Goal: Task Accomplishment & Management: Manage account settings

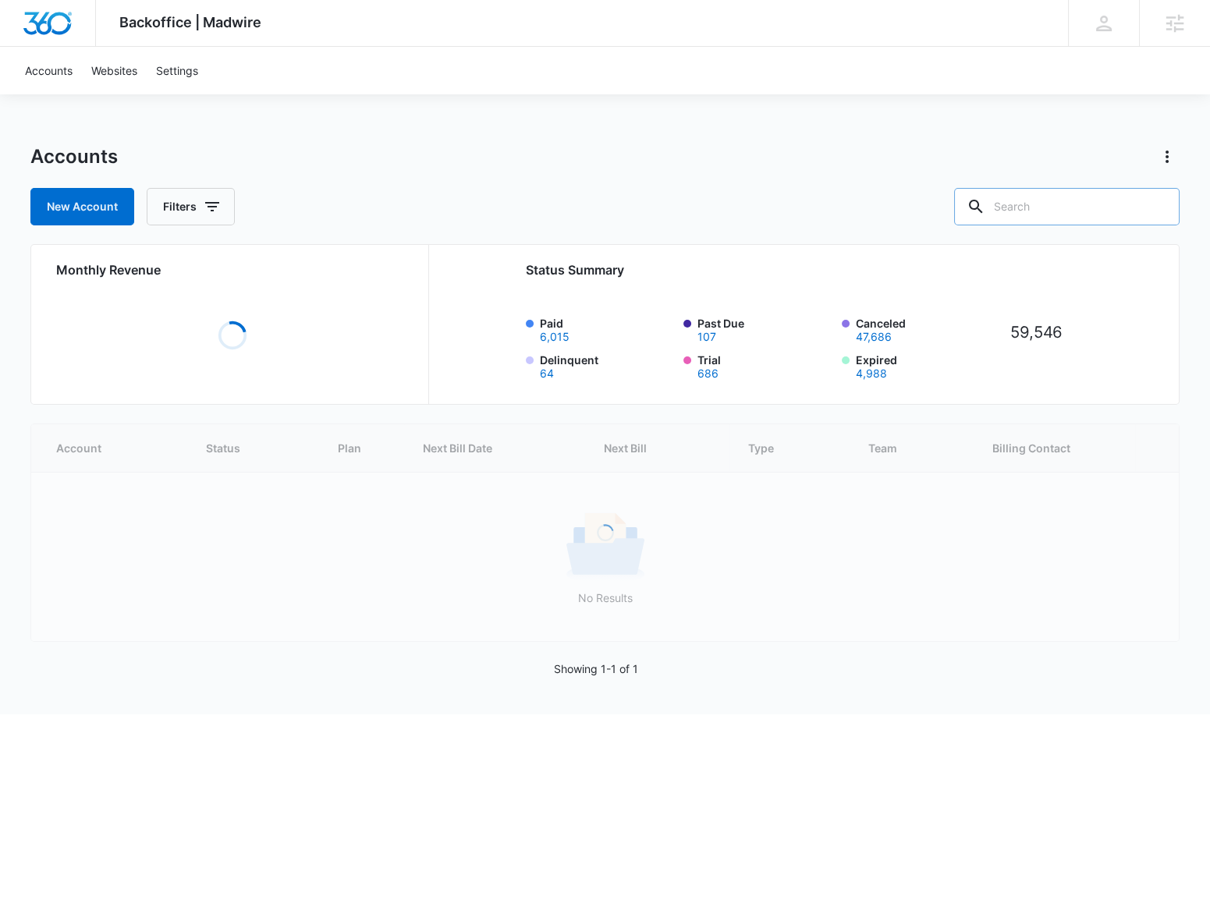
click at [1046, 201] on input "text" at bounding box center [1066, 206] width 225 height 37
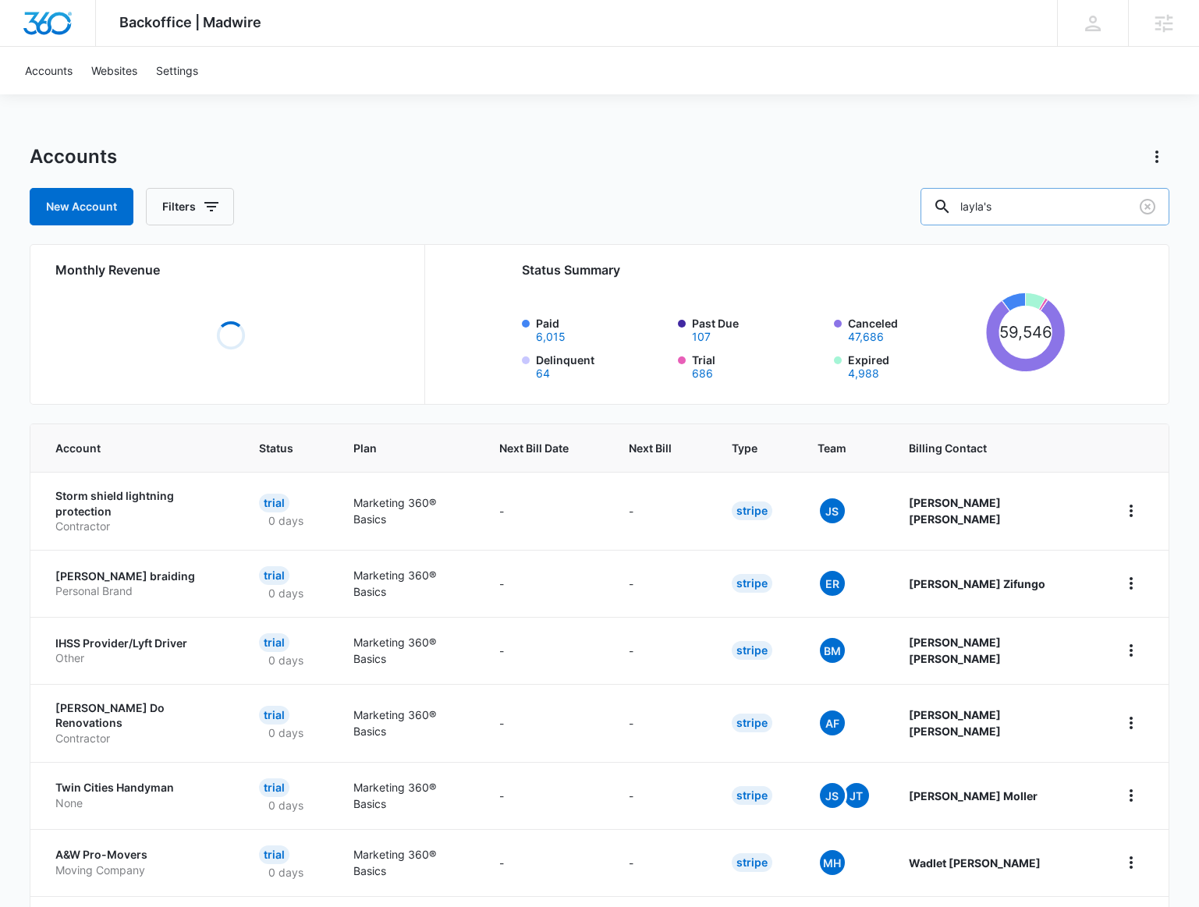
type input "layla's"
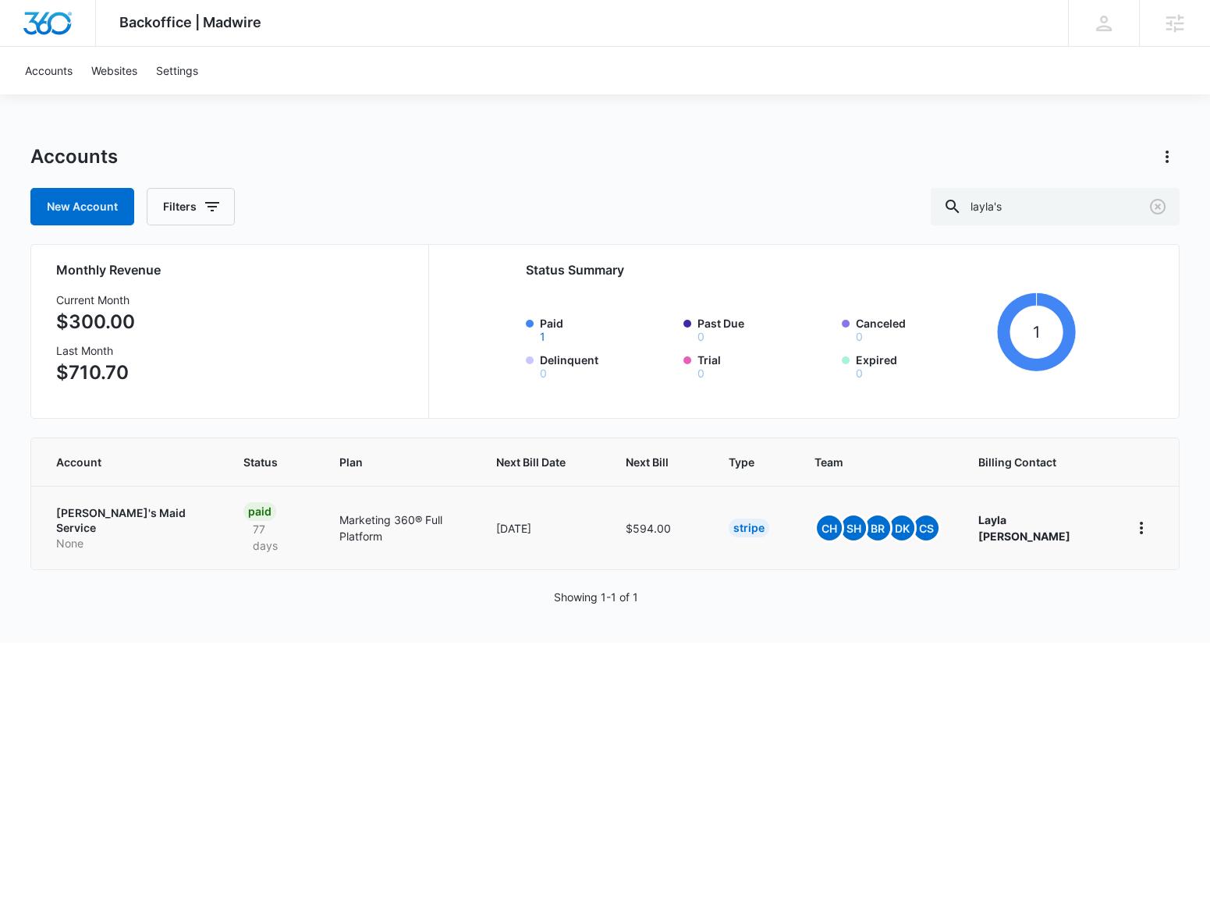
click at [123, 536] on p "None" at bounding box center [131, 544] width 150 height 16
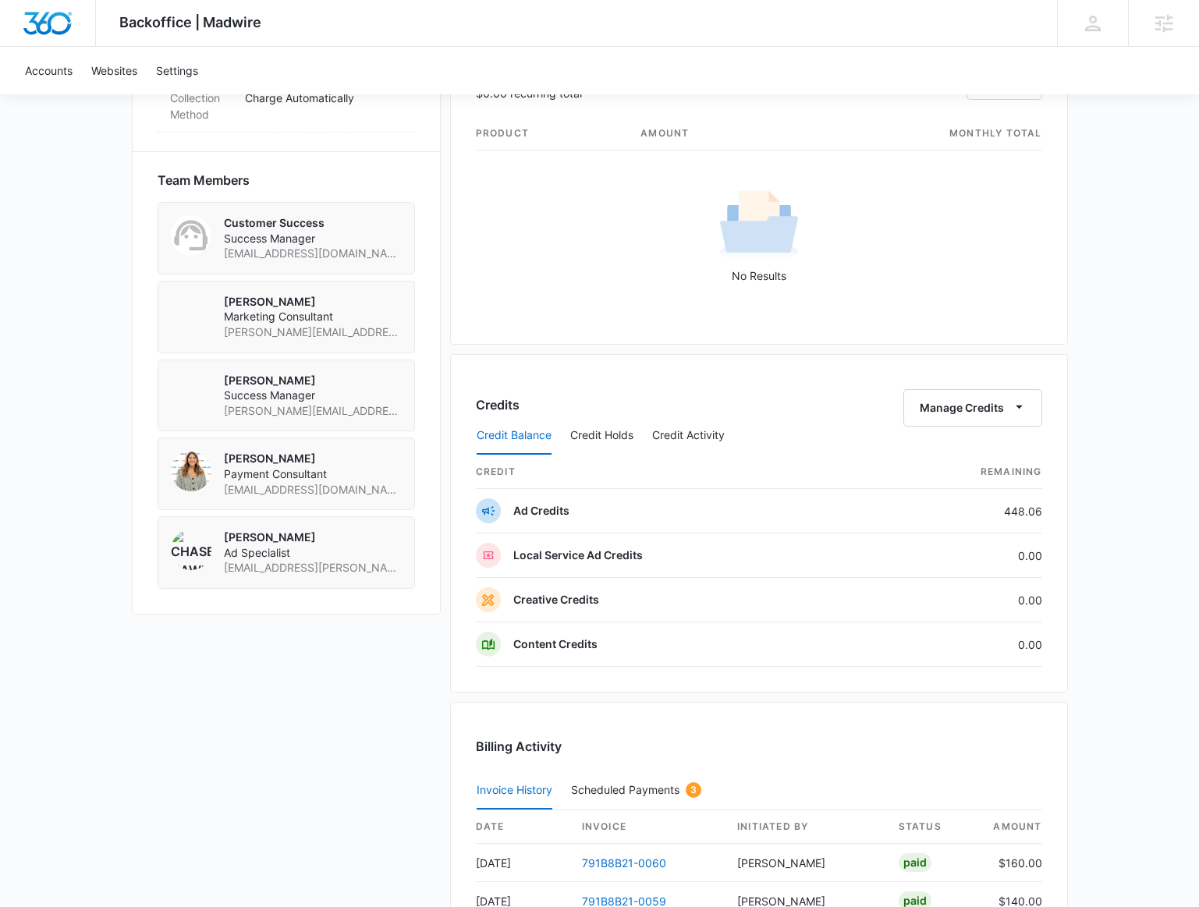
scroll to position [1276, 0]
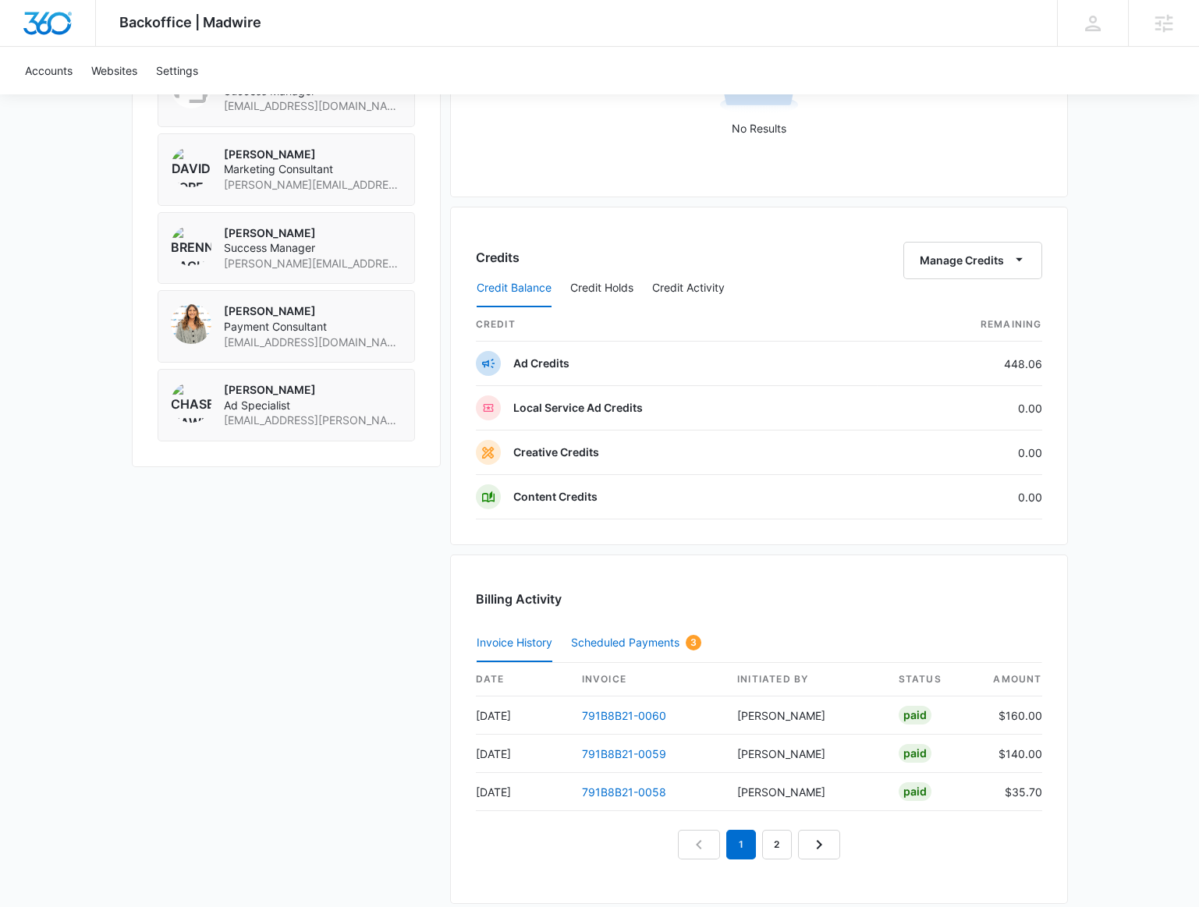
click at [622, 625] on button "Scheduled Payments 3" at bounding box center [636, 643] width 130 height 37
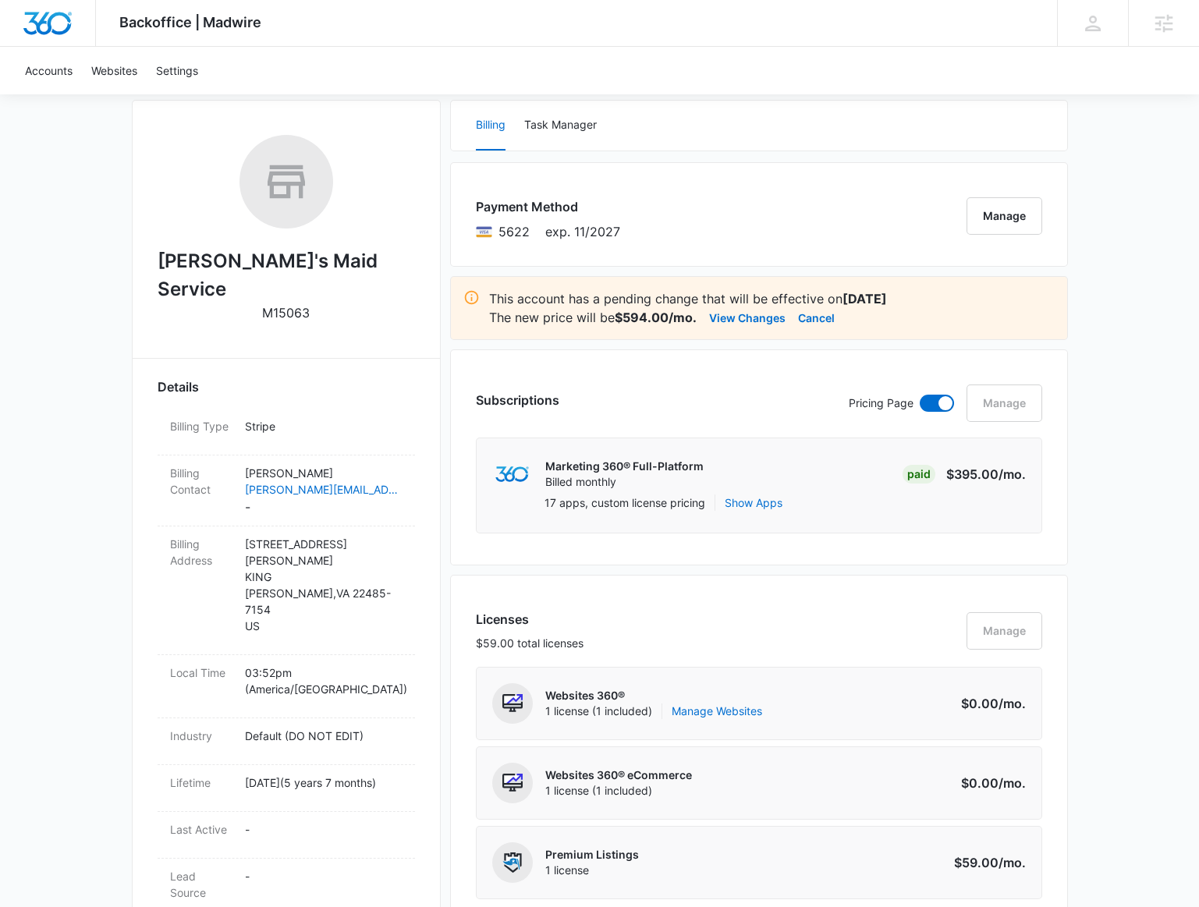
scroll to position [0, 0]
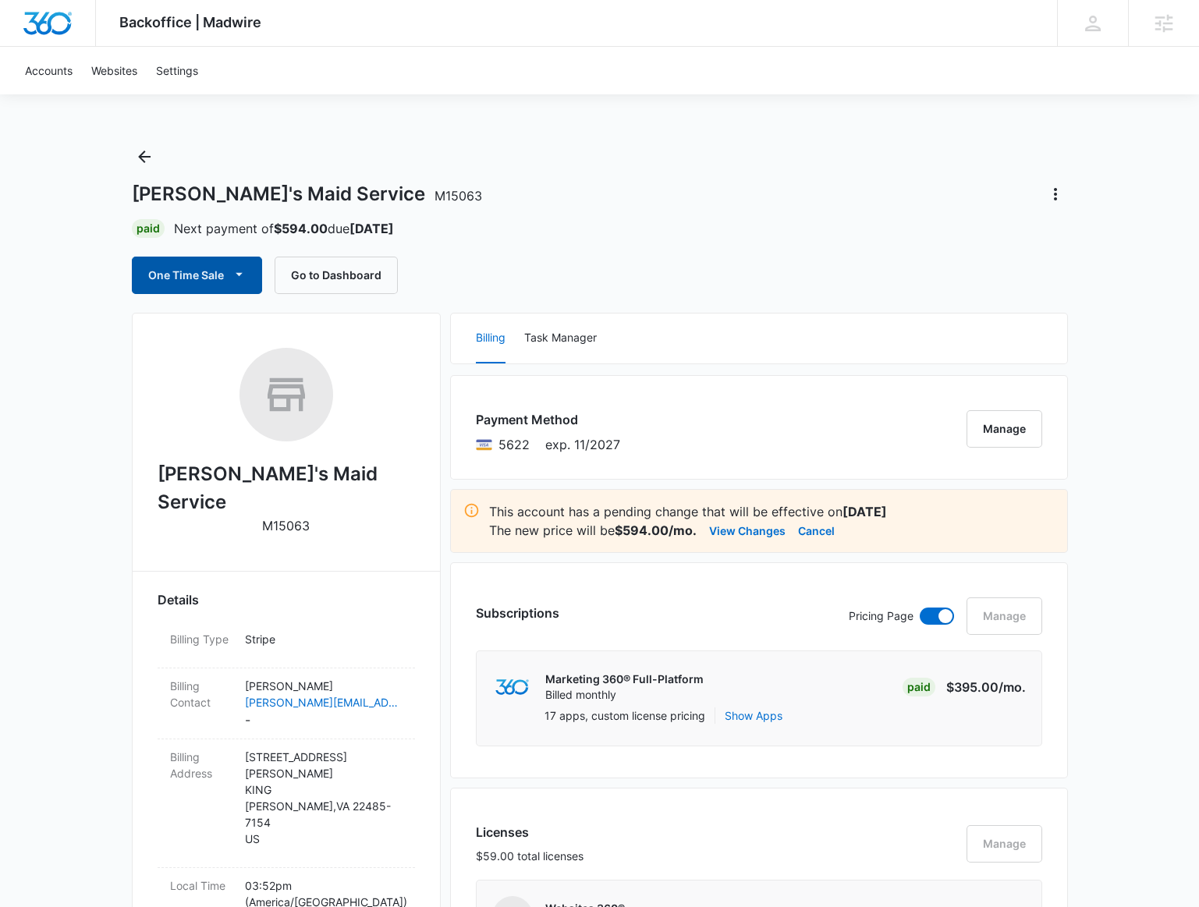
click at [232, 266] on icon "button" at bounding box center [239, 274] width 16 height 16
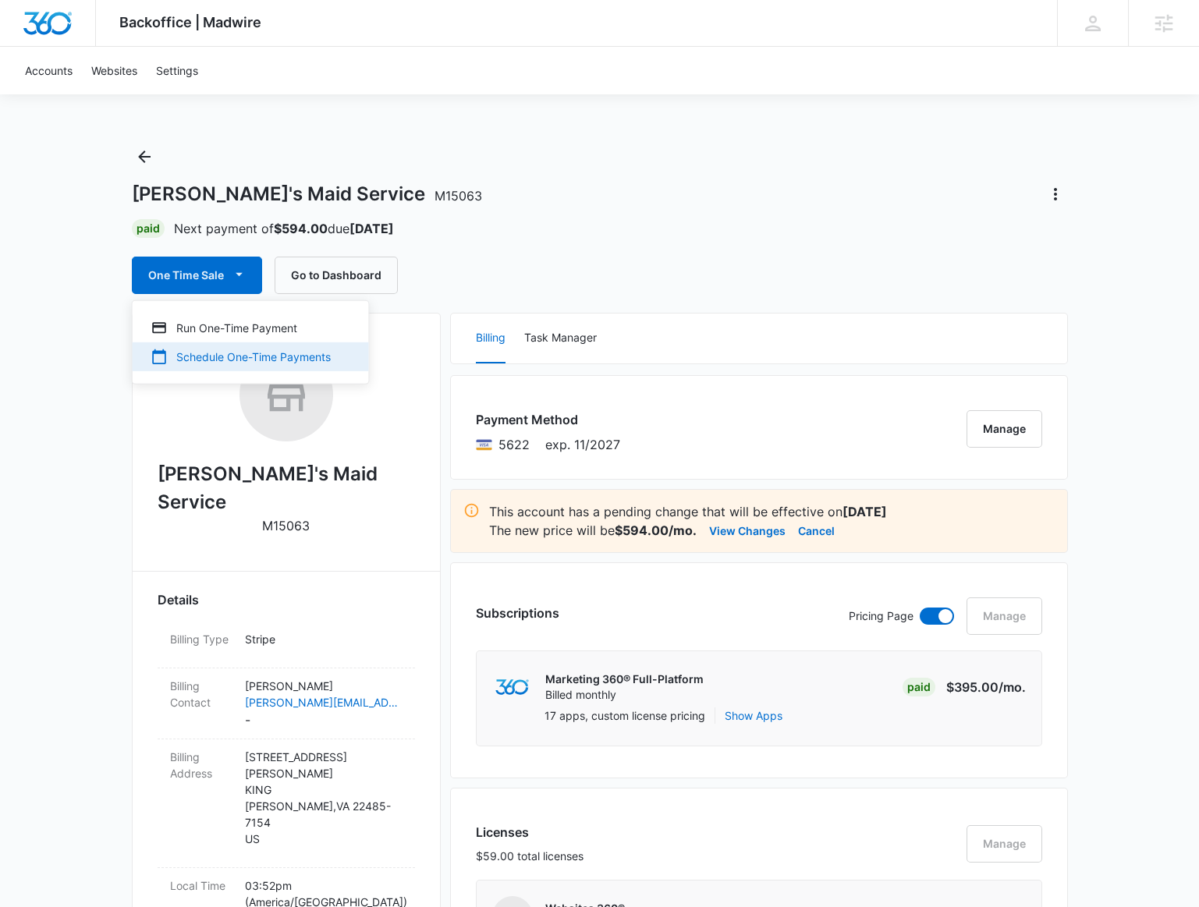
click at [249, 358] on div "Schedule One-Time Payments" at bounding box center [241, 357] width 180 height 16
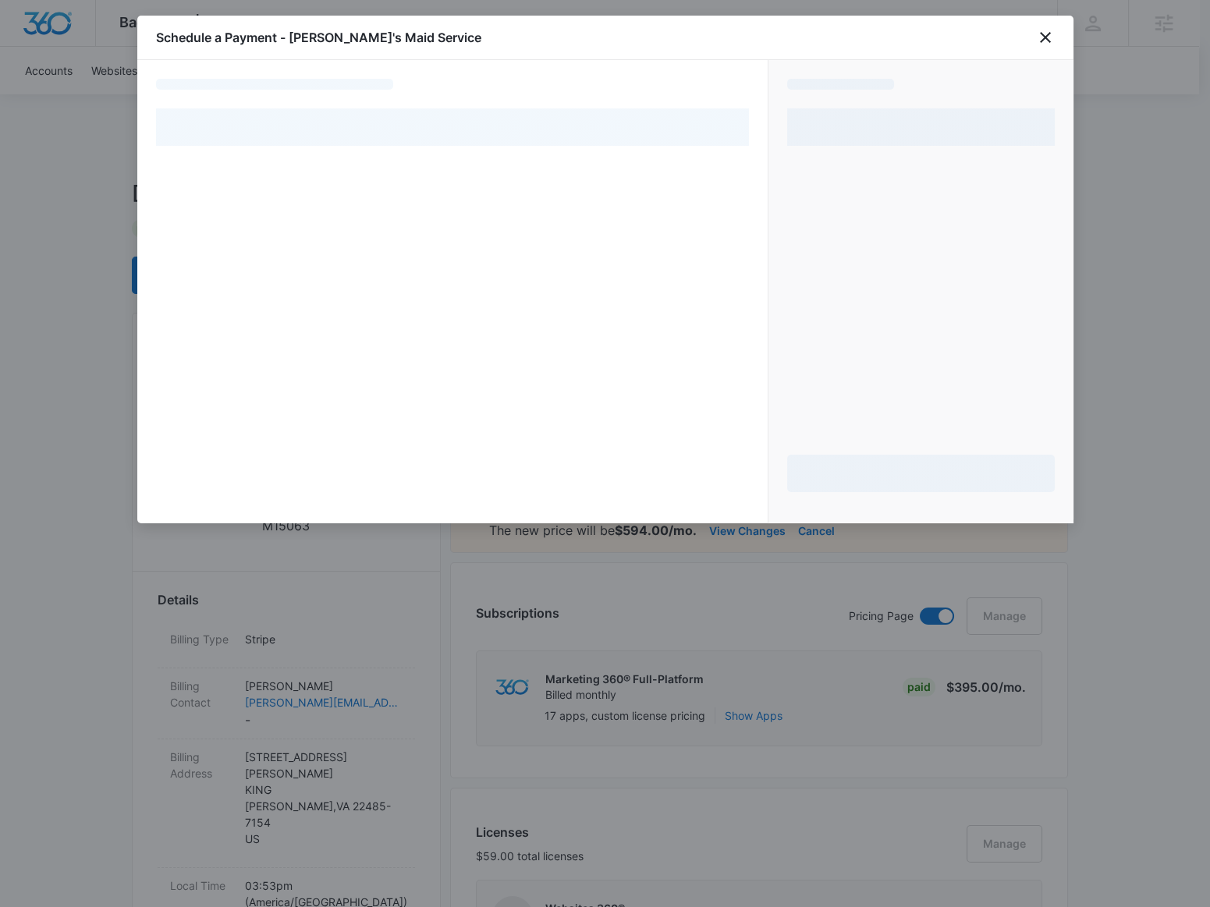
select select "pm_1RG6fTA4n8RTgNjUN3jYBrWP"
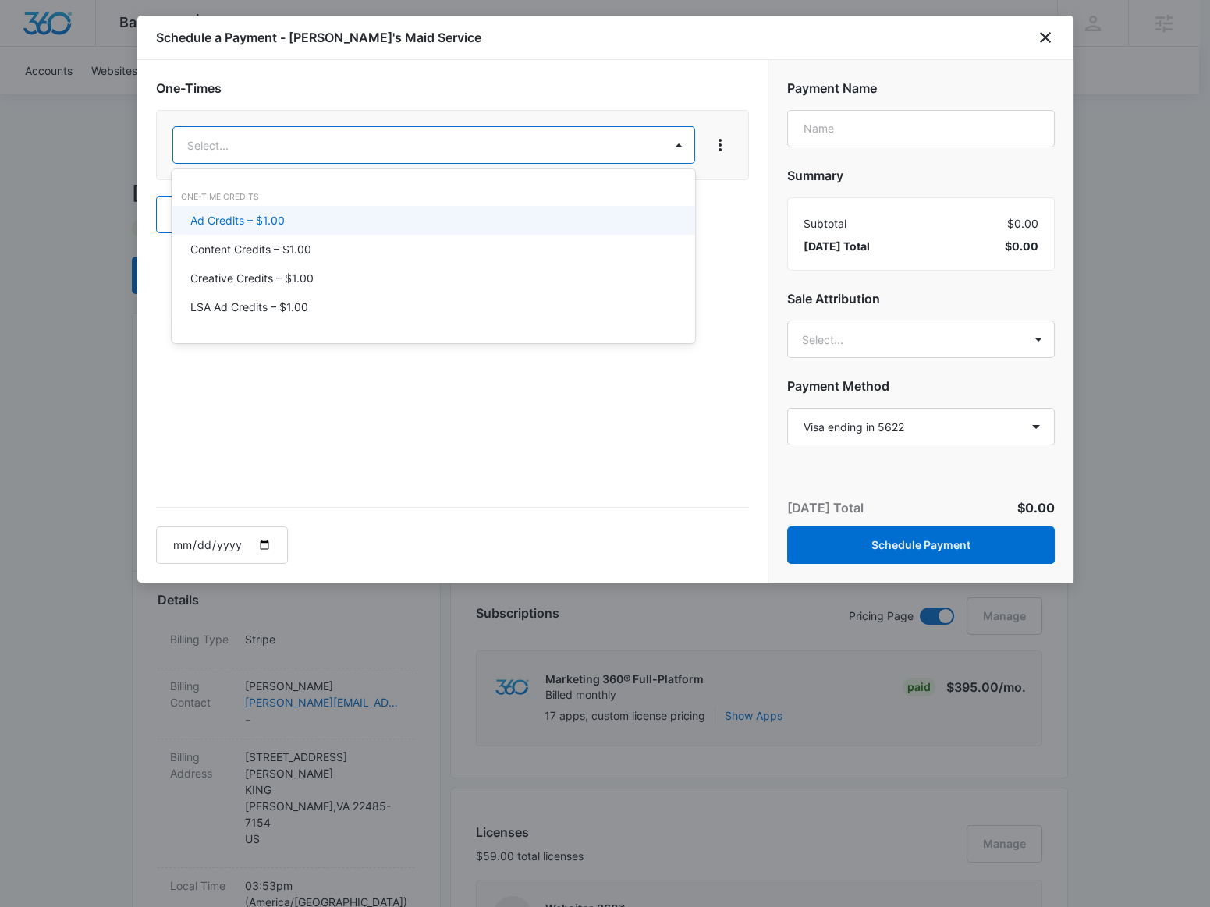
click at [404, 218] on div "Ad Credits – $1.00" at bounding box center [431, 220] width 483 height 16
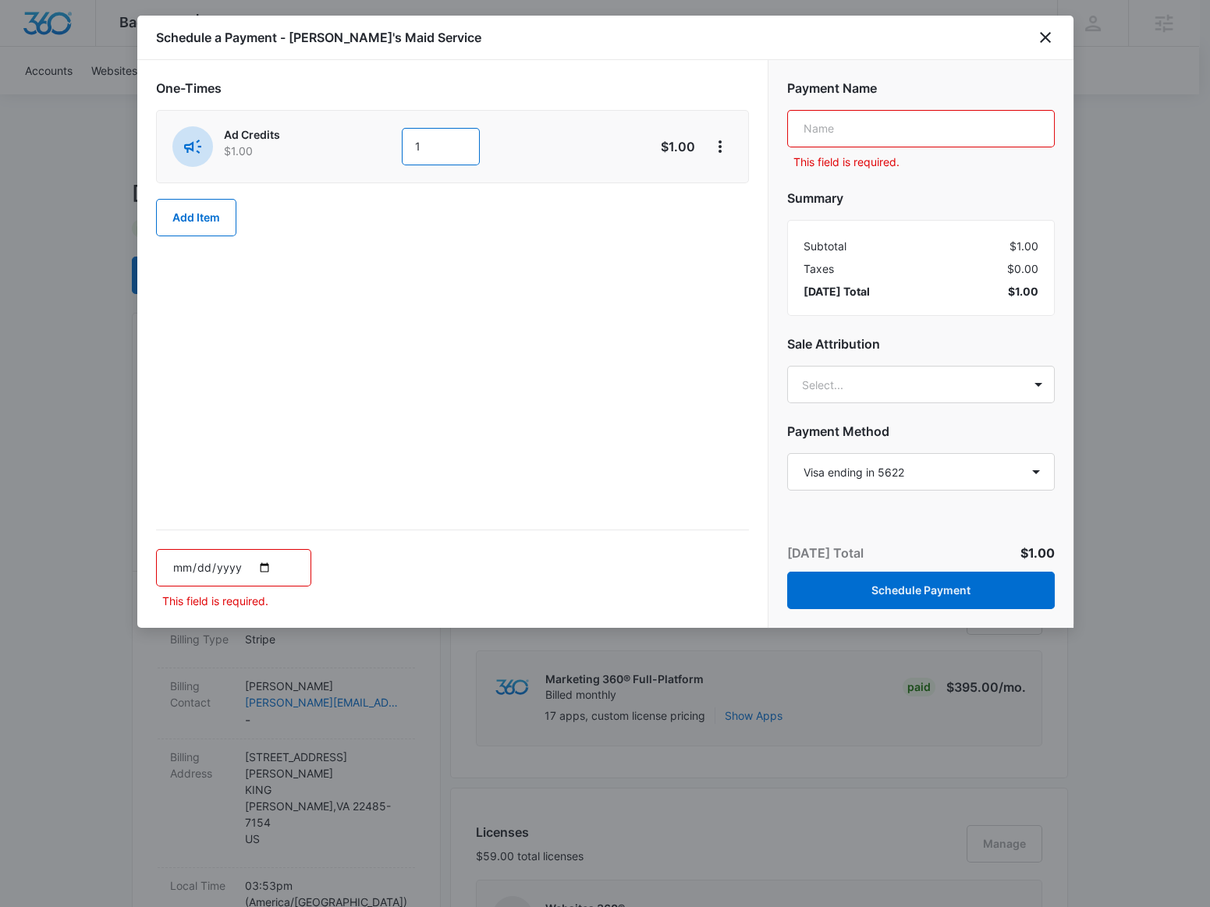
drag, startPoint x: 459, startPoint y: 149, endPoint x: 420, endPoint y: 146, distance: 38.3
click at [458, 149] on input "1" at bounding box center [441, 146] width 78 height 37
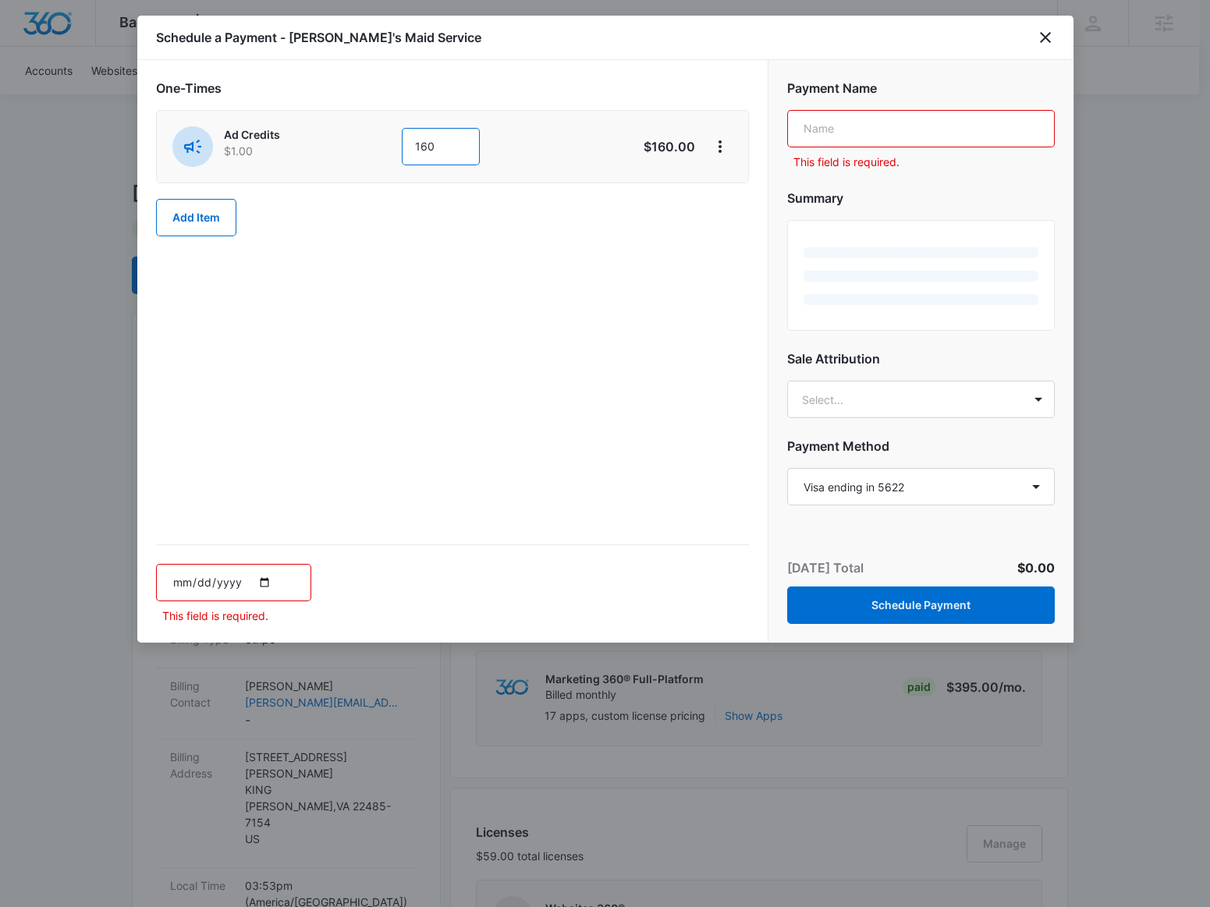
type input "160"
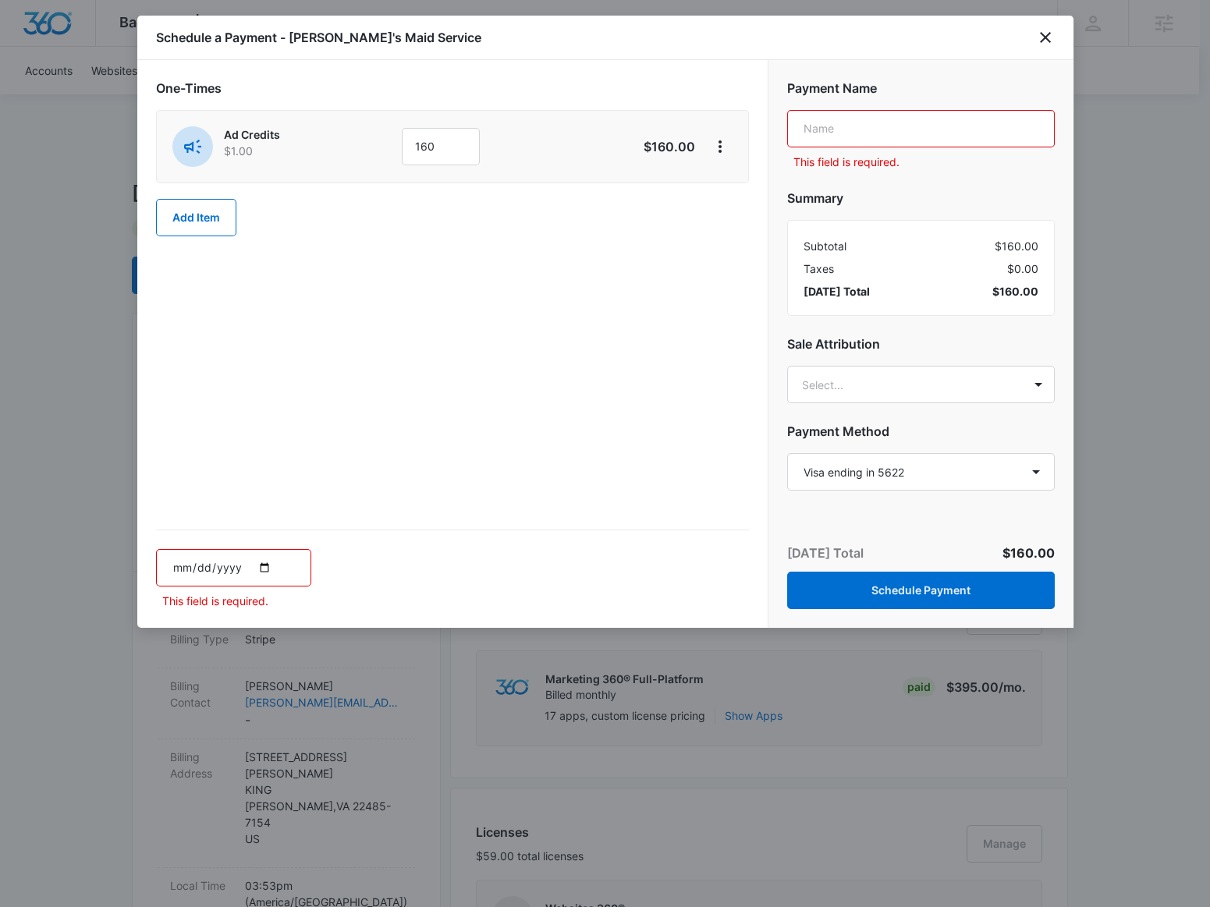
click at [923, 122] on input "text" at bounding box center [921, 128] width 268 height 37
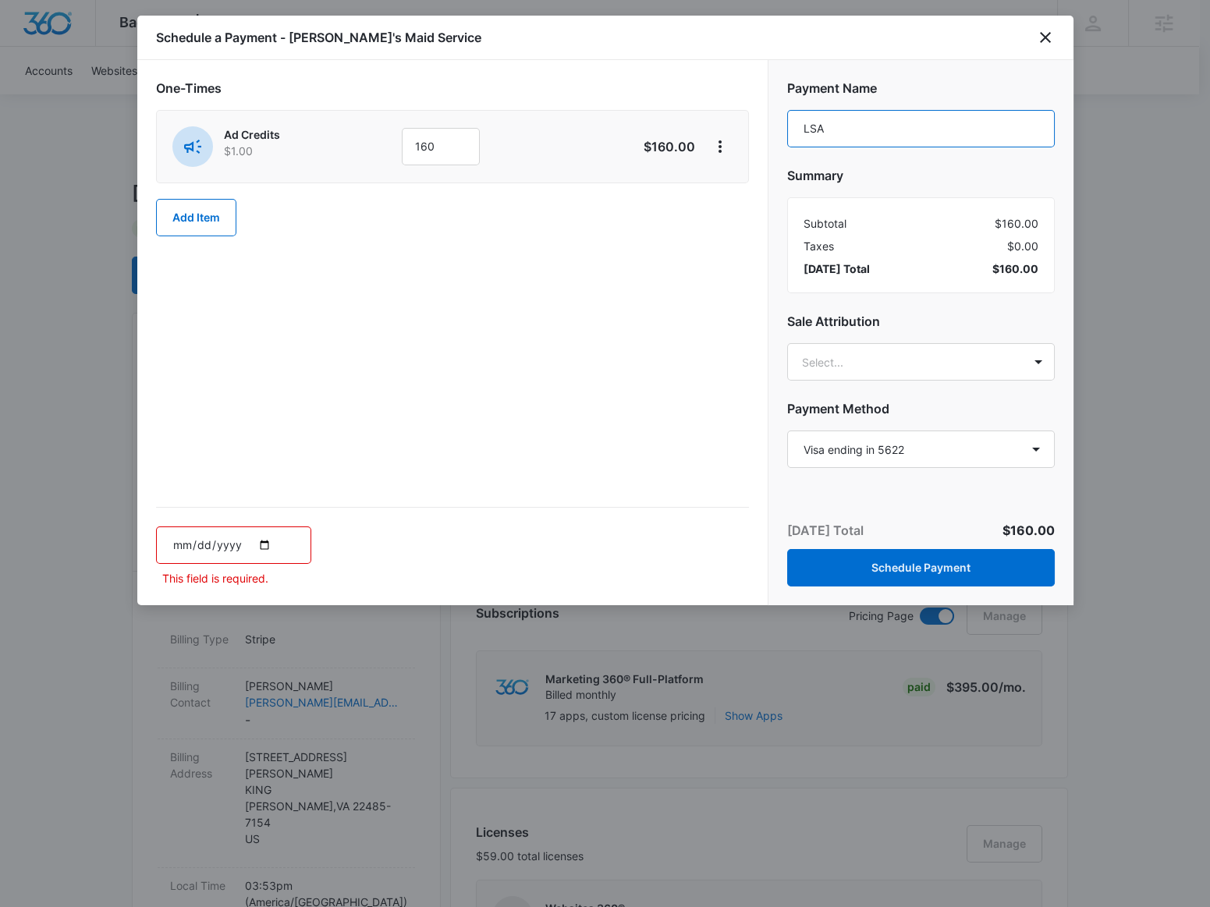
type input "LSA"
click at [262, 541] on input "date" at bounding box center [233, 544] width 155 height 37
type input "[DATE]"
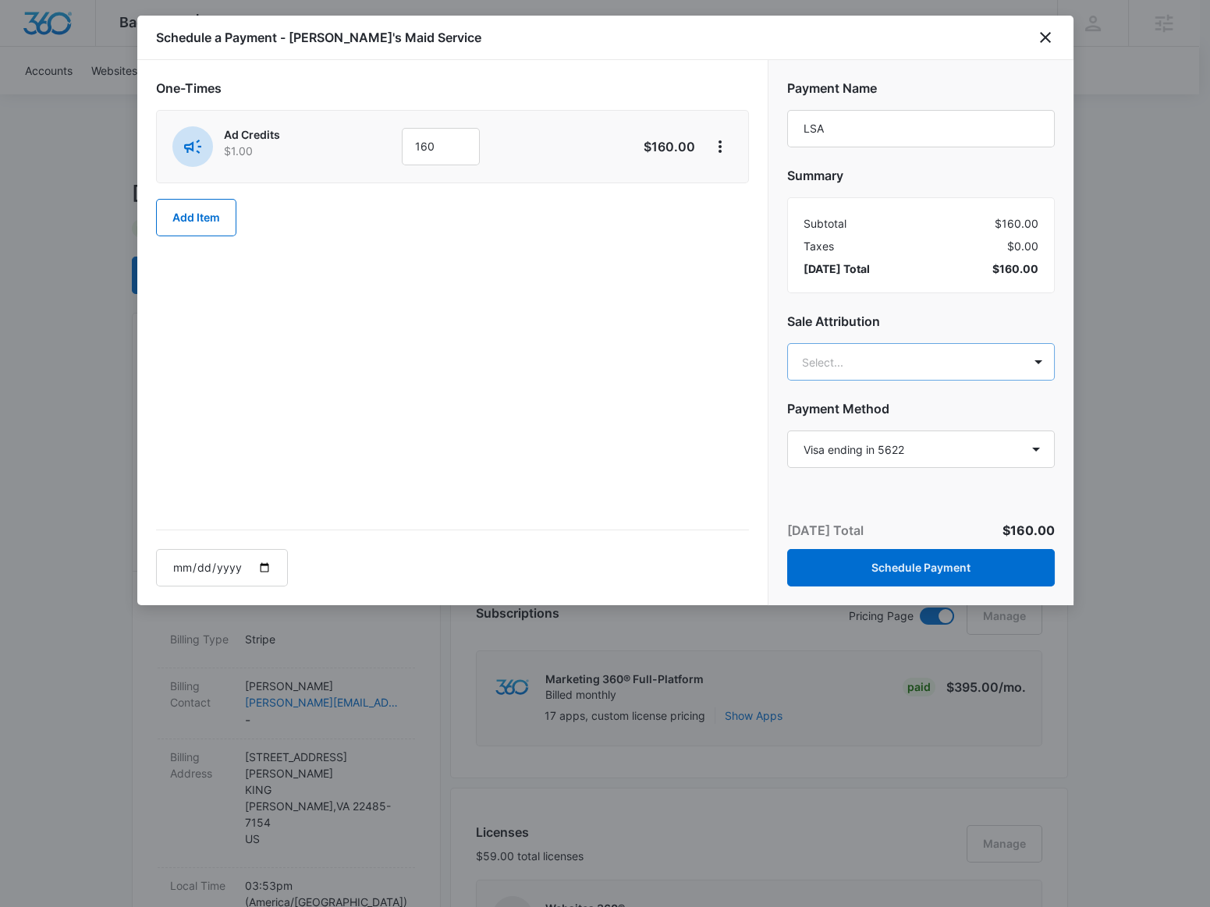
type input "rachman"
click at [883, 420] on p "[PERSON_NAME]" at bounding box center [918, 416] width 227 height 16
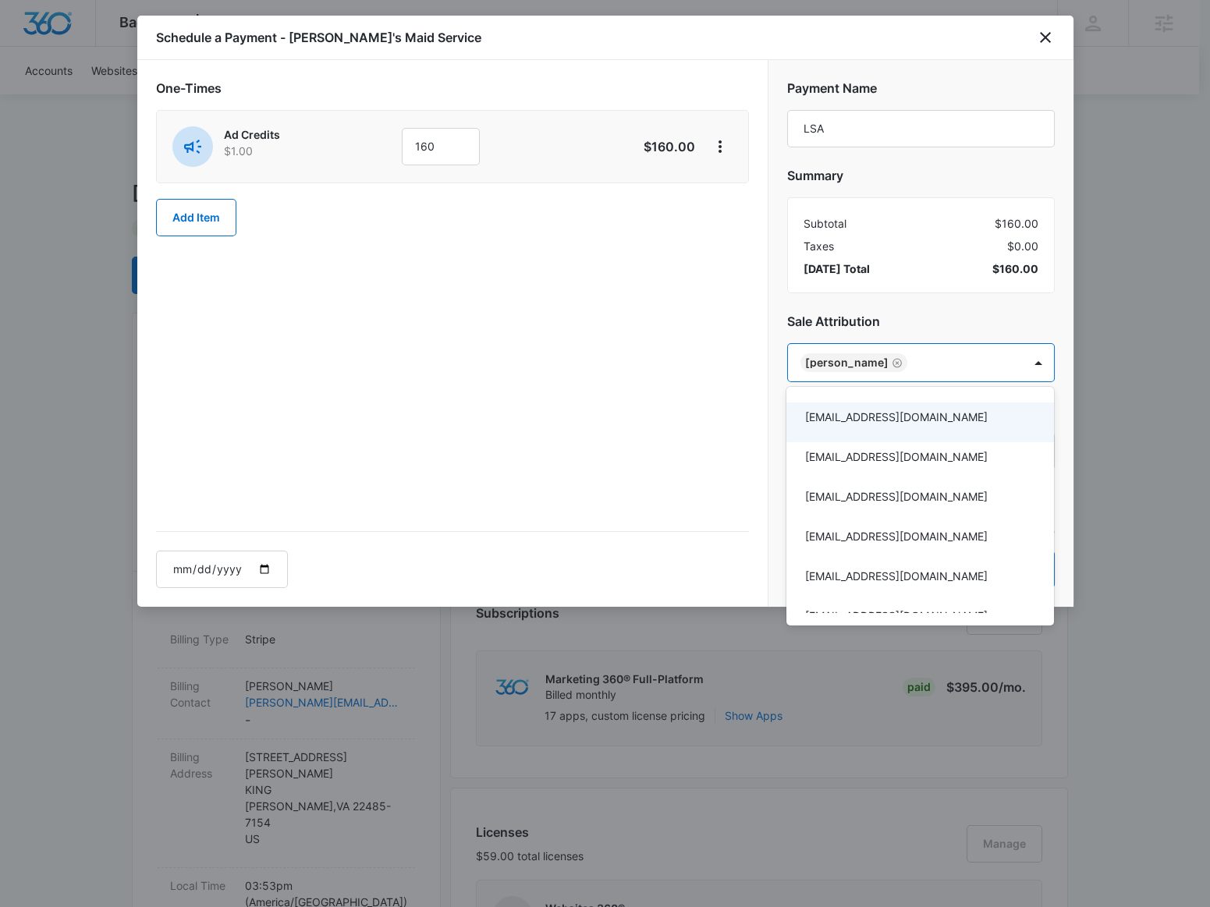
click at [941, 334] on div at bounding box center [605, 453] width 1210 height 907
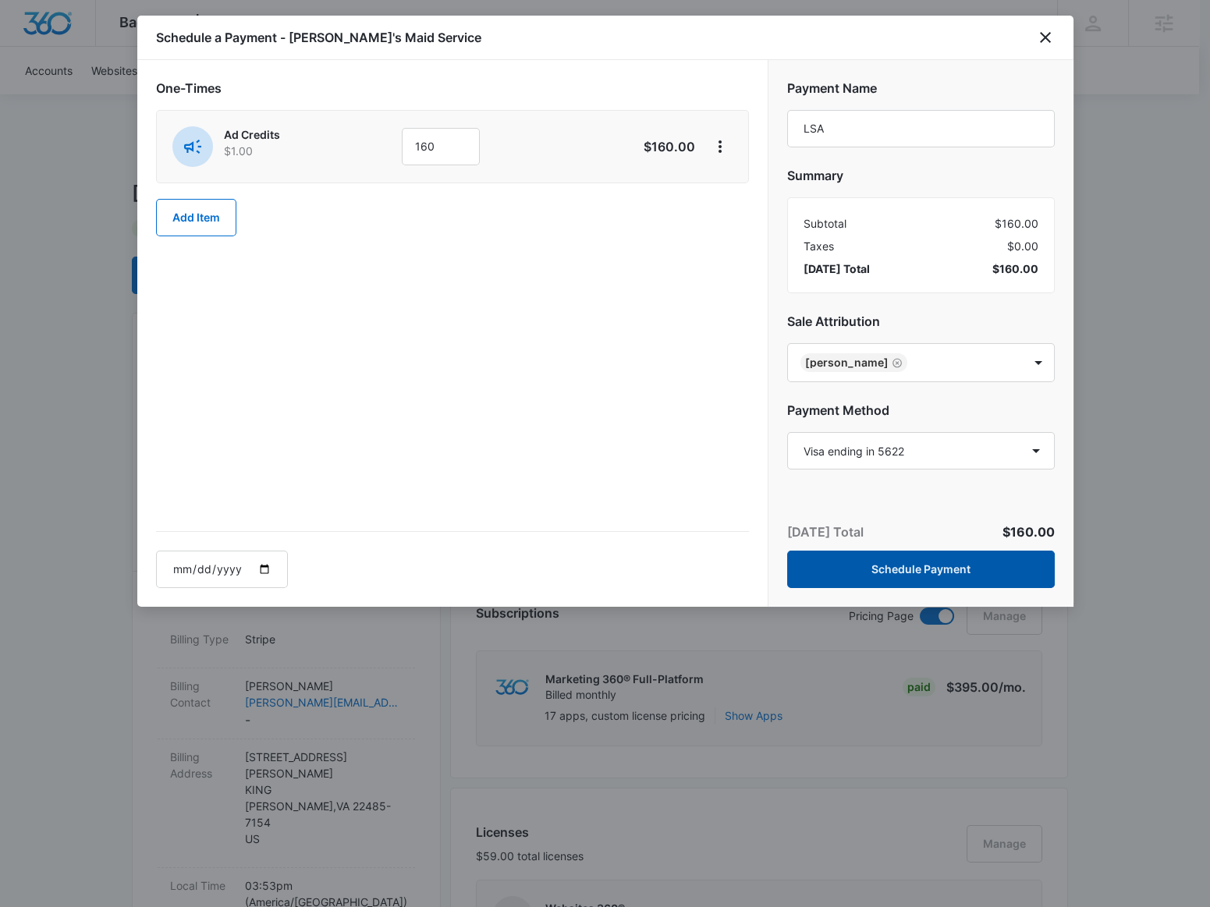
click at [909, 563] on button "Schedule Payment" at bounding box center [921, 569] width 268 height 37
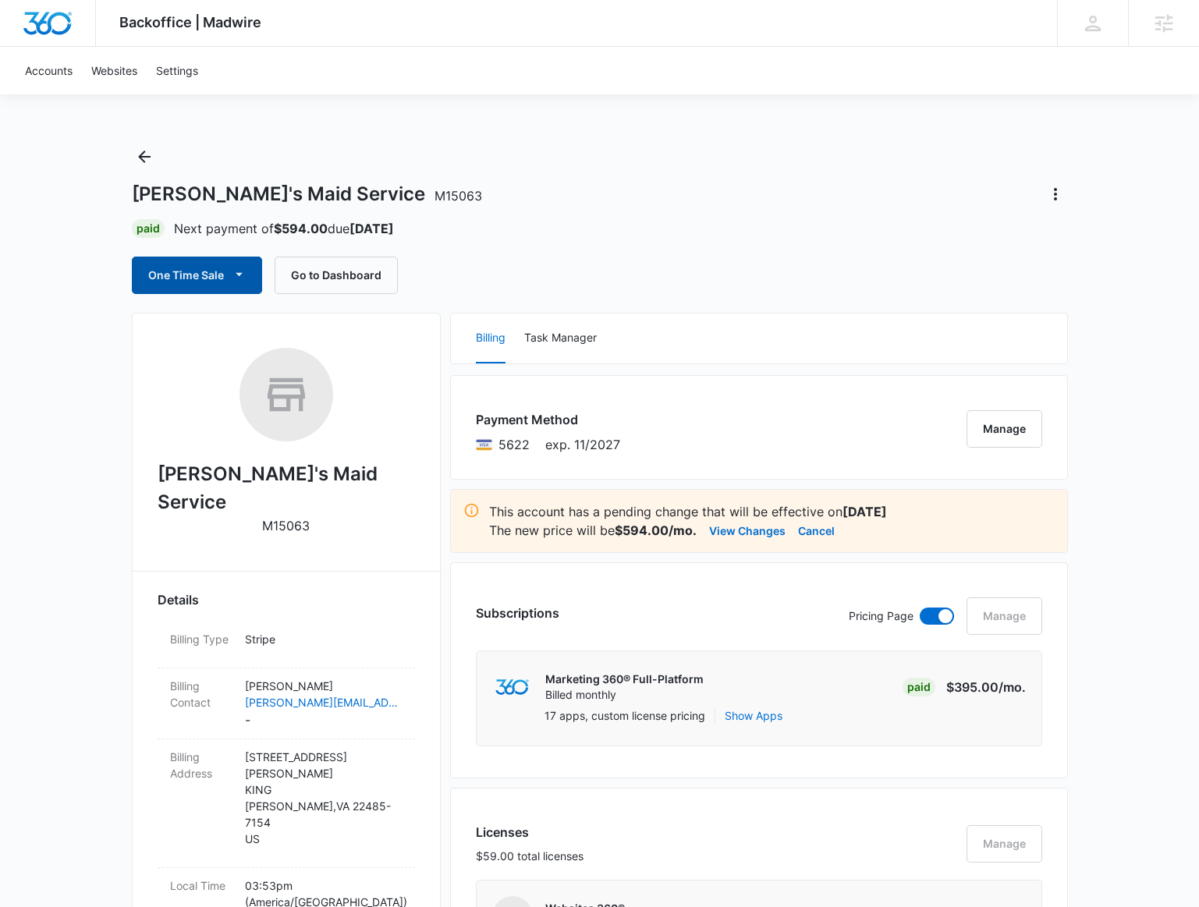
click at [178, 284] on button "One Time Sale" at bounding box center [197, 275] width 130 height 37
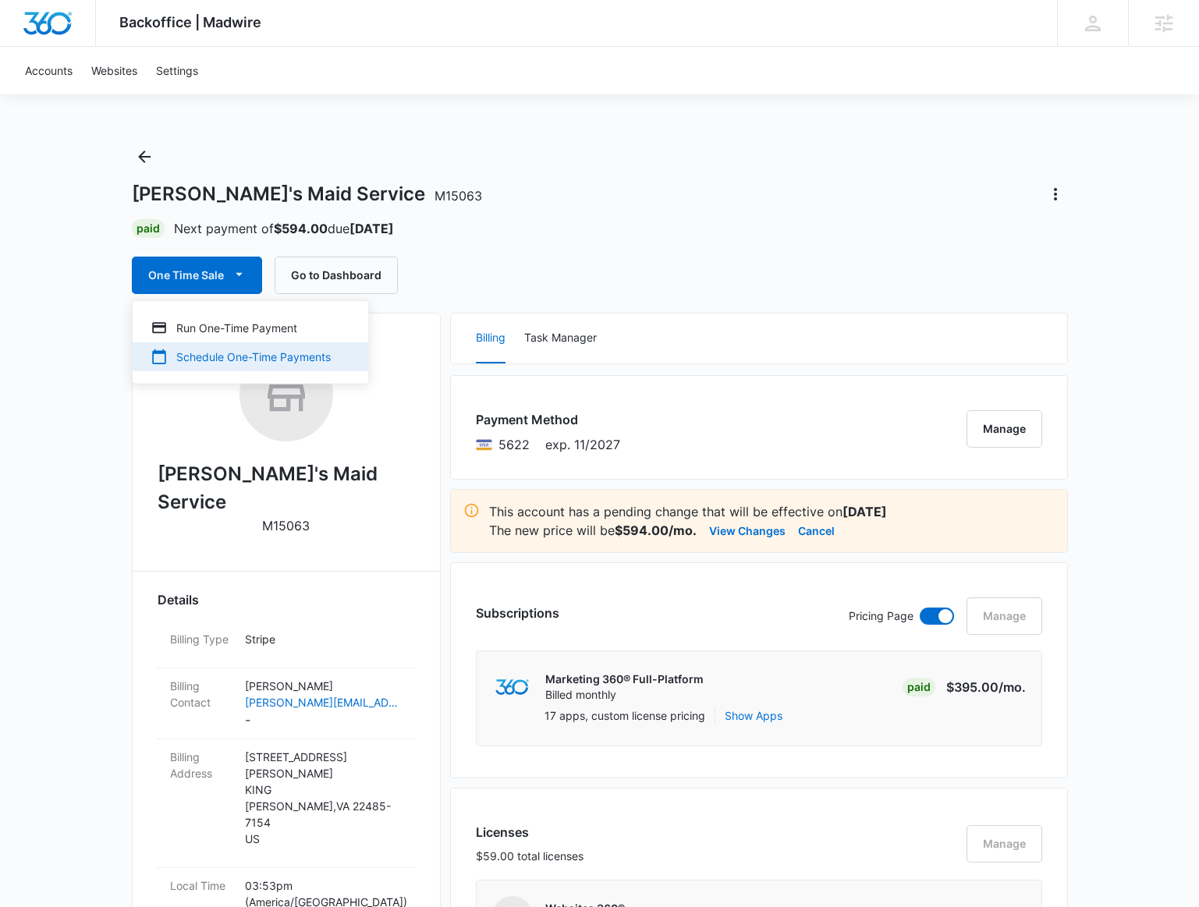
click at [204, 349] on div "Schedule One-Time Payments" at bounding box center [241, 357] width 180 height 16
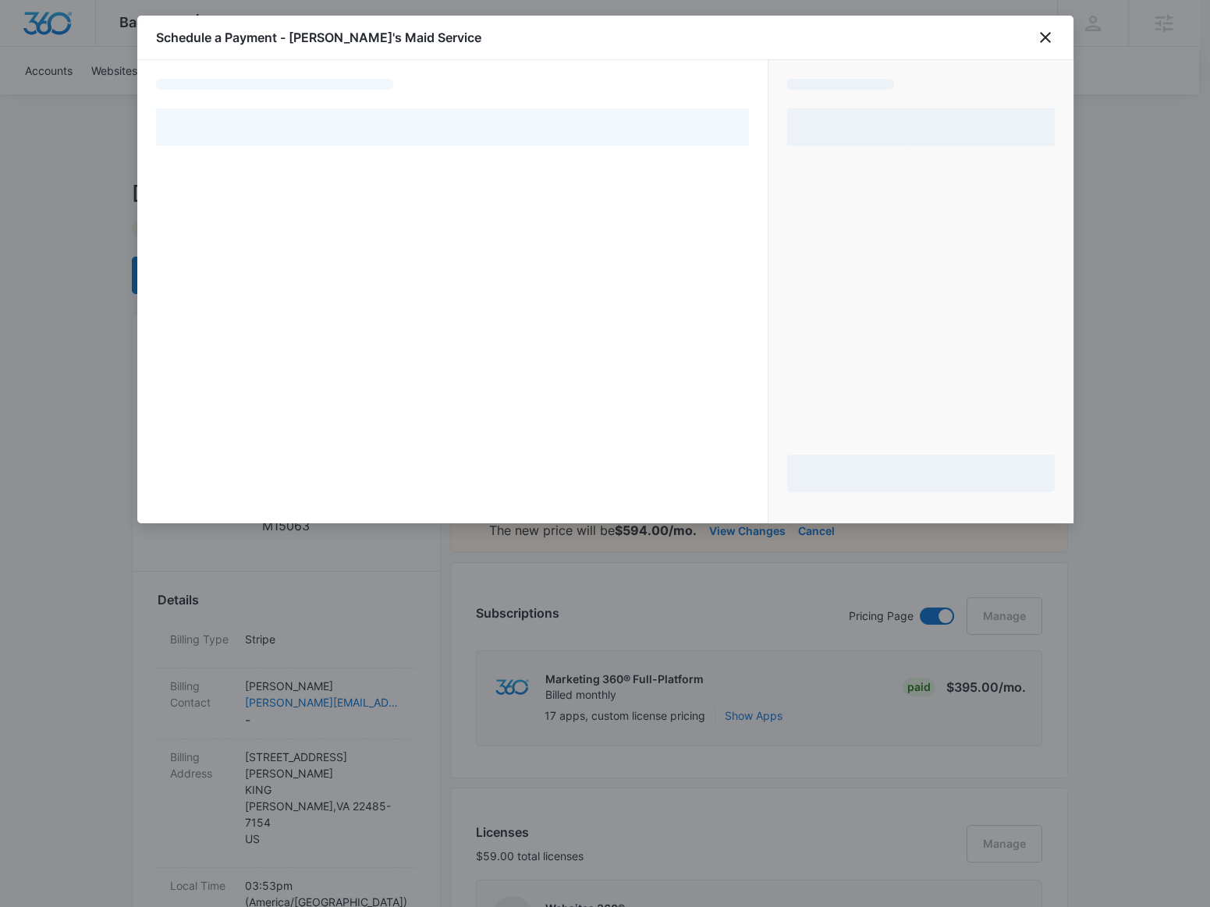
select select "pm_1RG6fTA4n8RTgNjUN3jYBrWP"
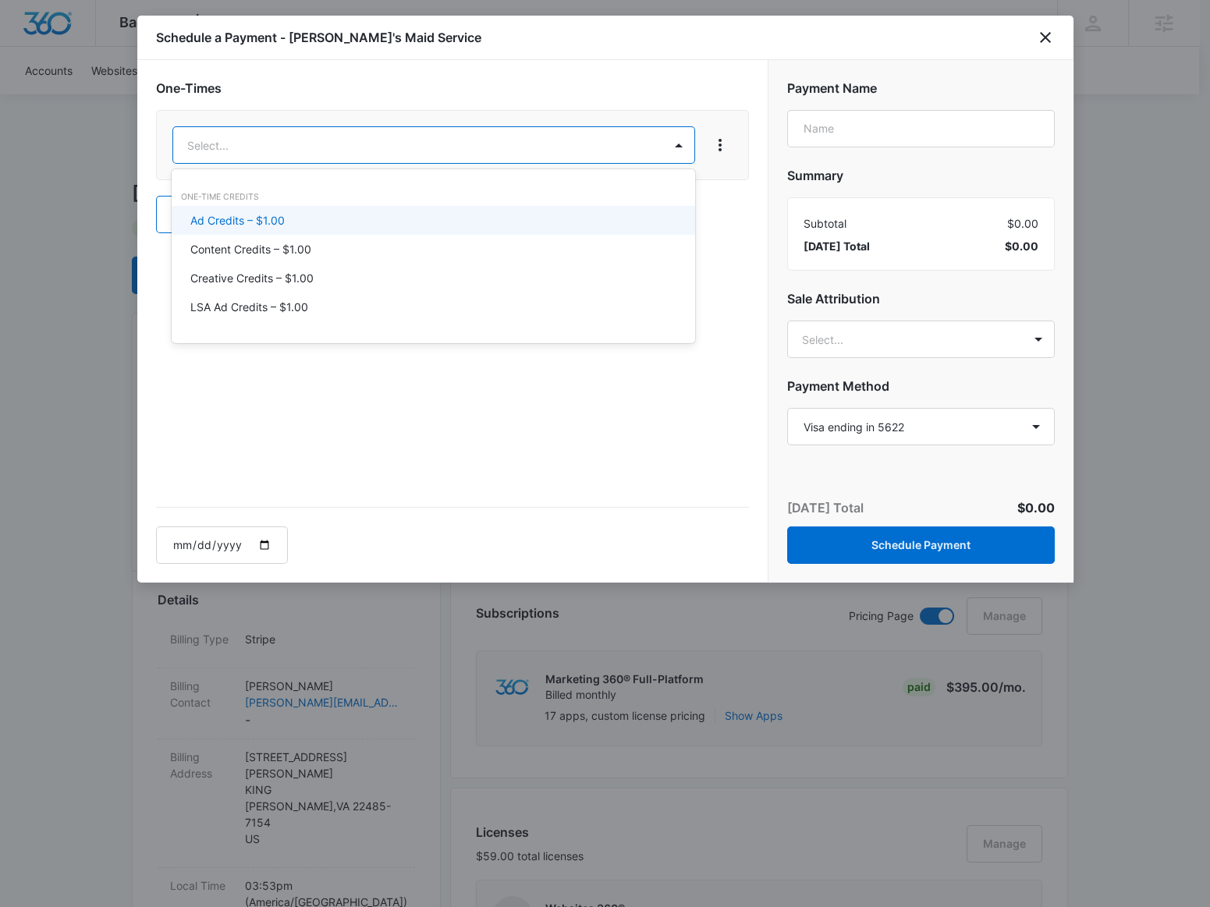
click at [271, 215] on p "Ad Credits – $1.00" at bounding box center [237, 220] width 94 height 16
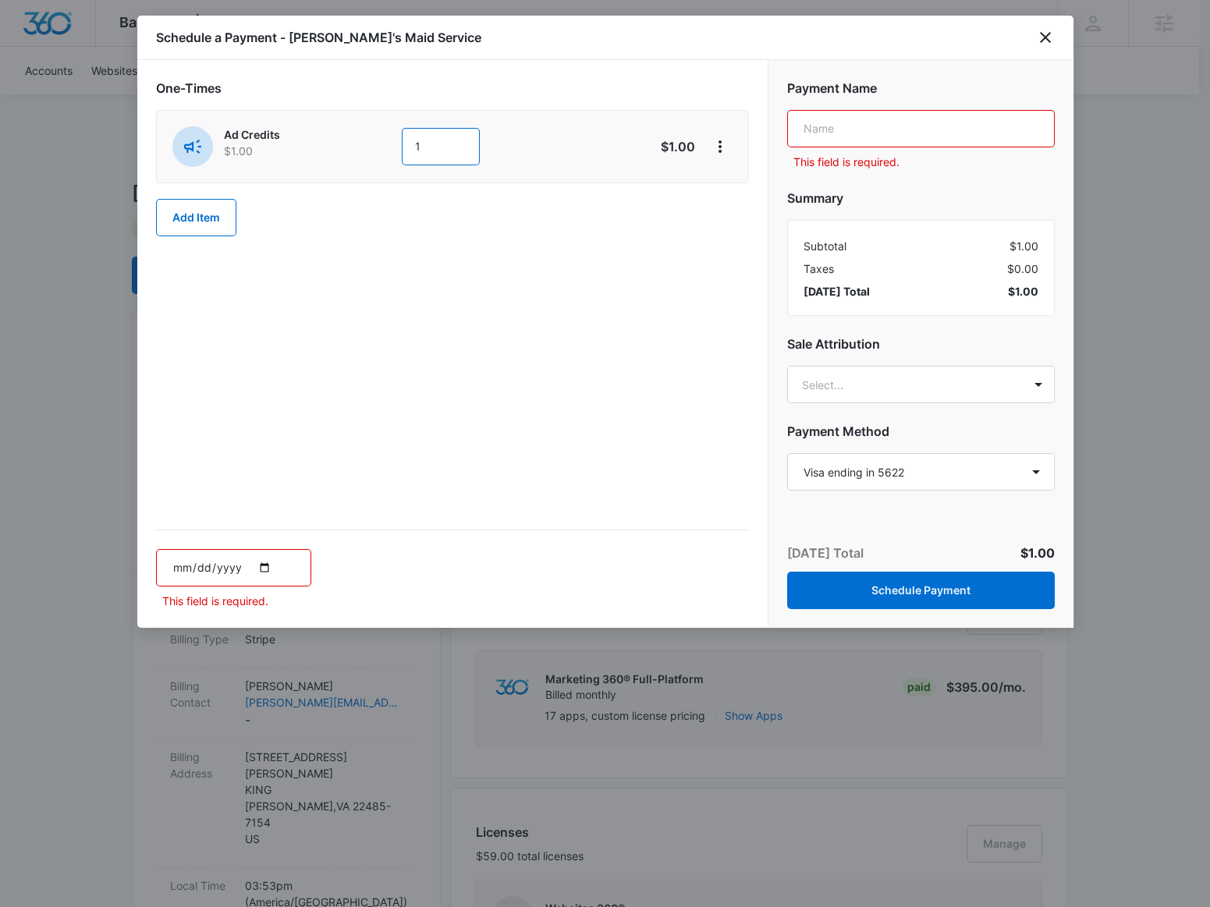
click at [431, 145] on input "1" at bounding box center [441, 146] width 78 height 37
type input "160"
click at [824, 138] on input "text" at bounding box center [921, 128] width 268 height 37
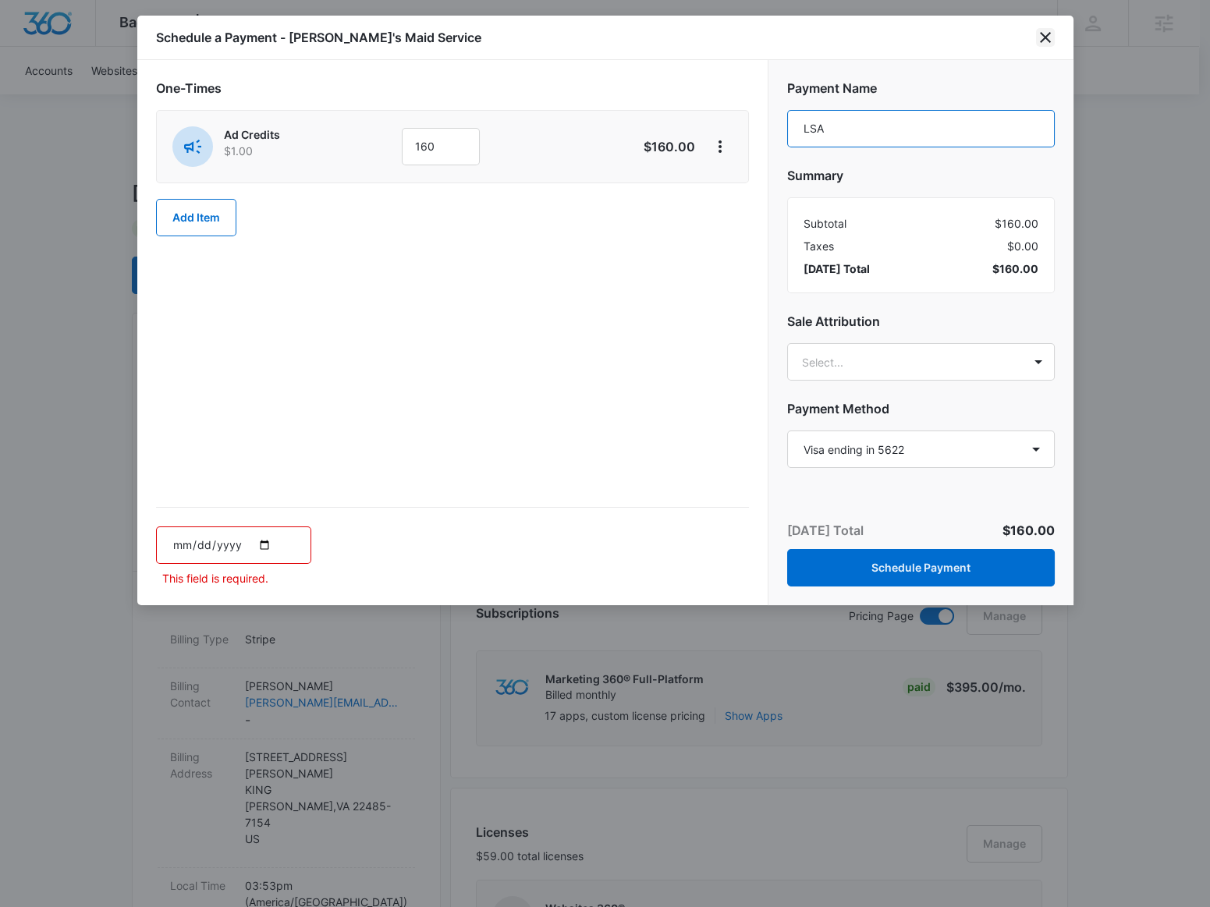
type input "LSA"
click at [1044, 37] on icon "close" at bounding box center [1045, 37] width 11 height 11
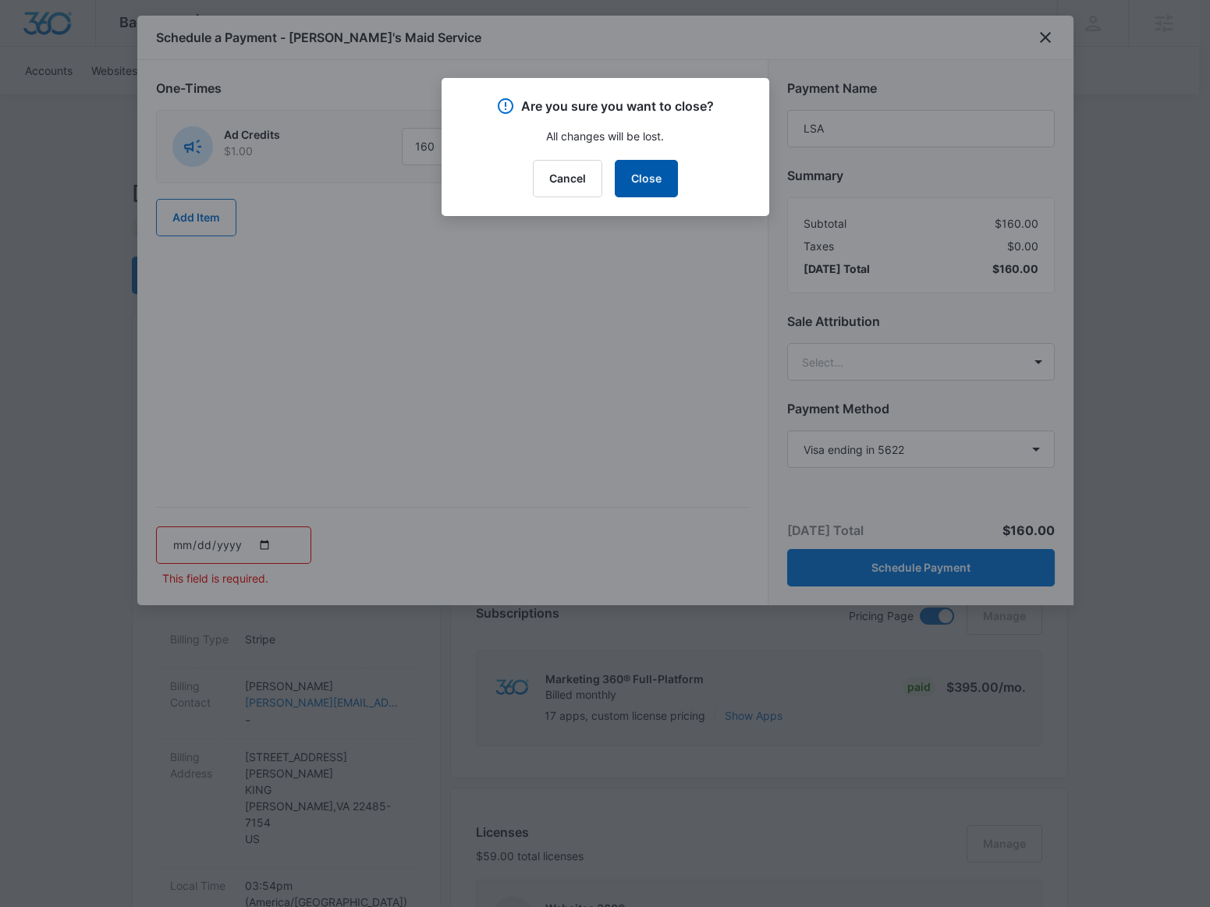
click at [655, 179] on button "Close" at bounding box center [646, 178] width 63 height 37
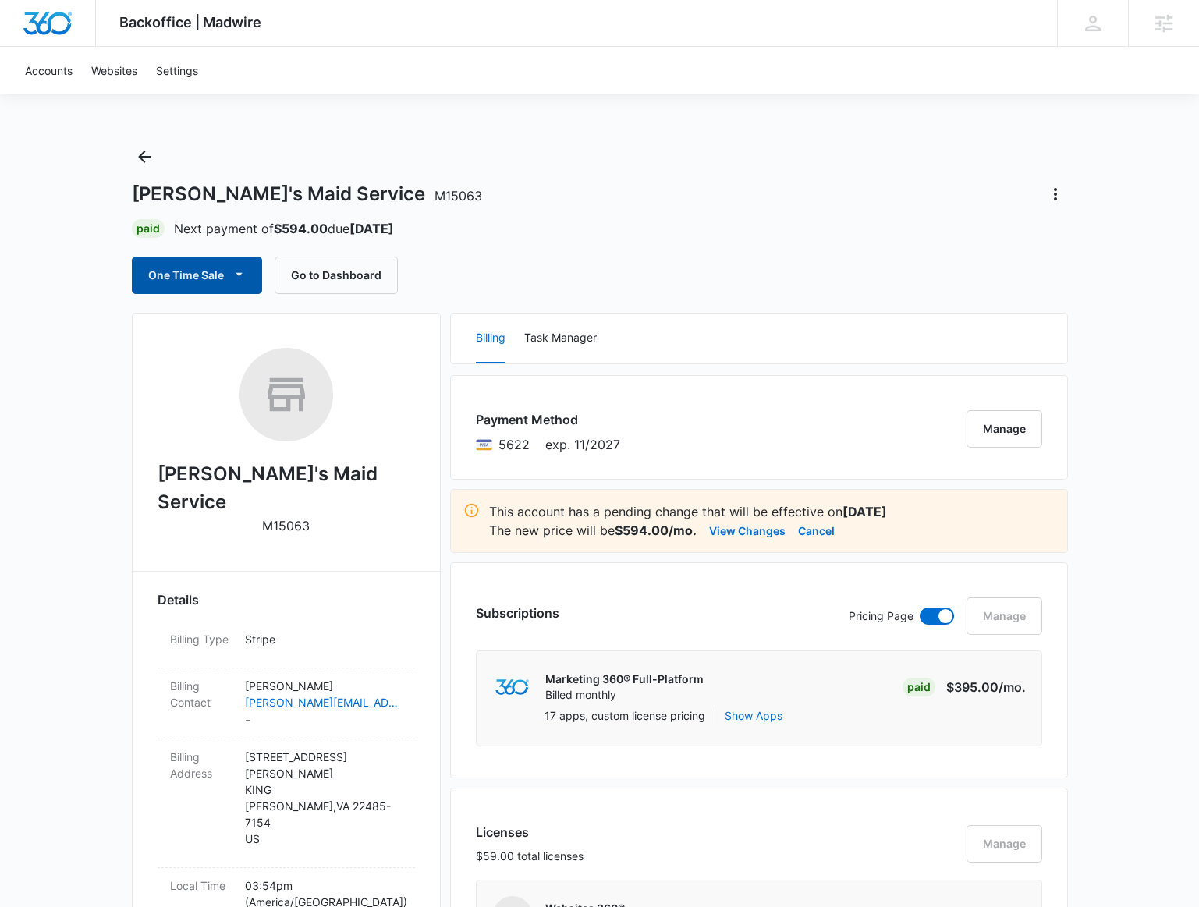
click at [212, 276] on button "One Time Sale" at bounding box center [197, 275] width 130 height 37
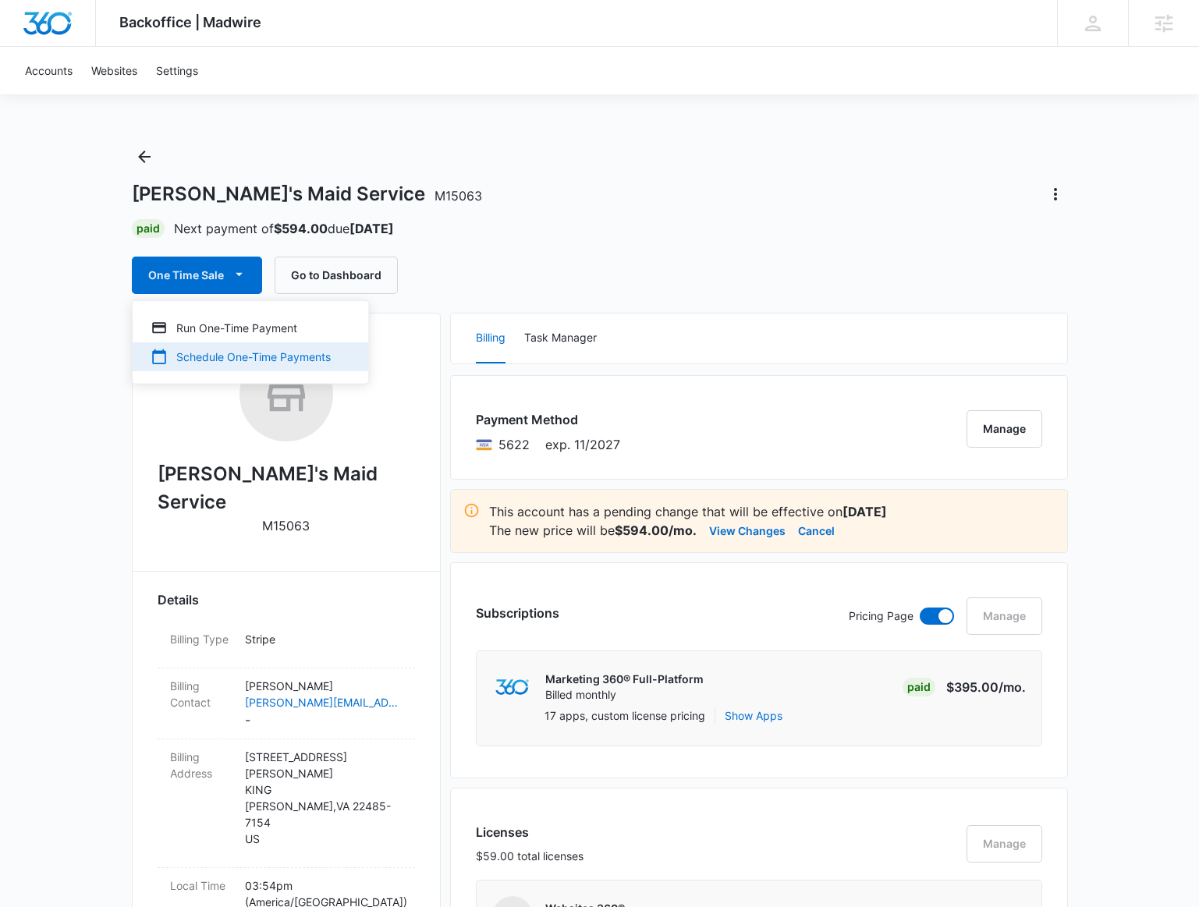
click at [246, 350] on div "Schedule One-Time Payments" at bounding box center [241, 357] width 180 height 16
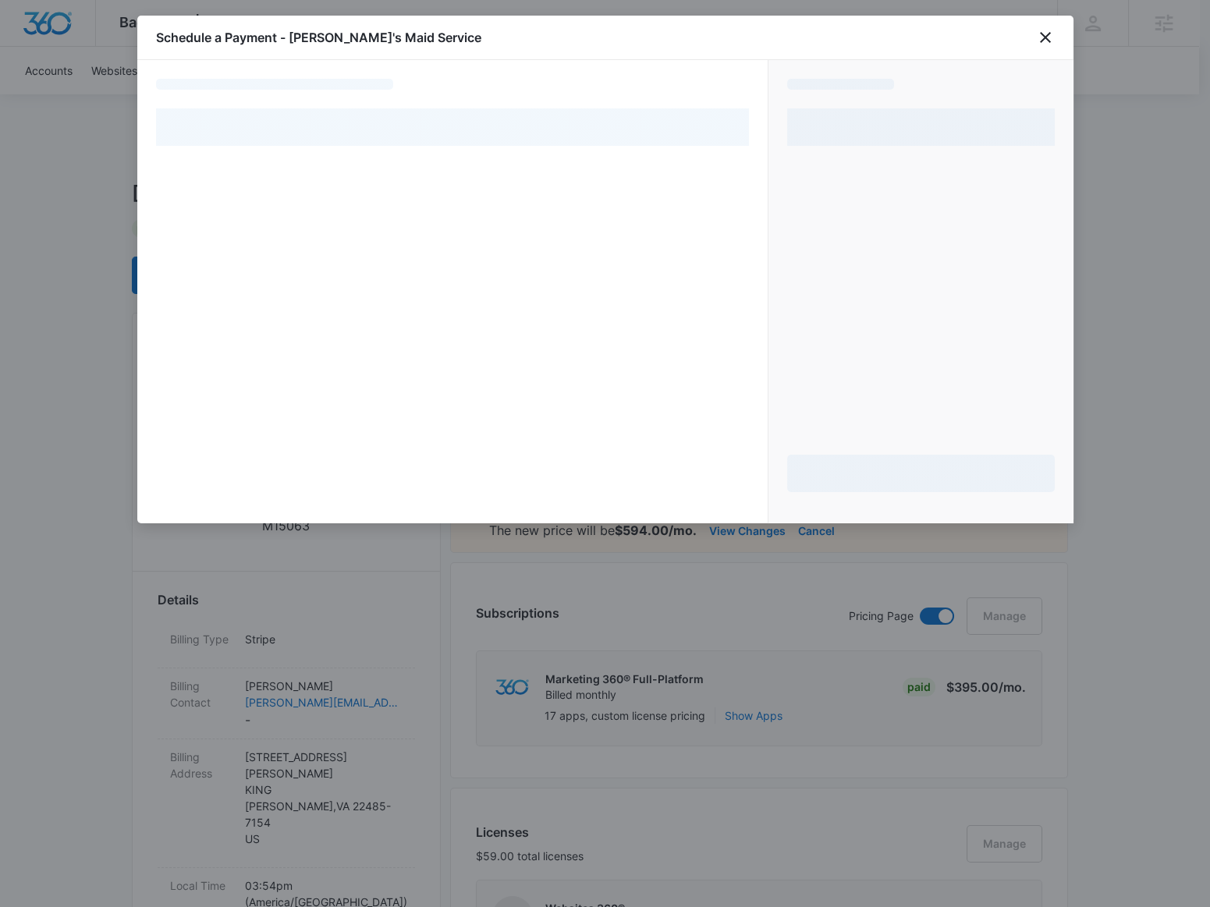
select select "pm_1RG6fTA4n8RTgNjUN3jYBrWP"
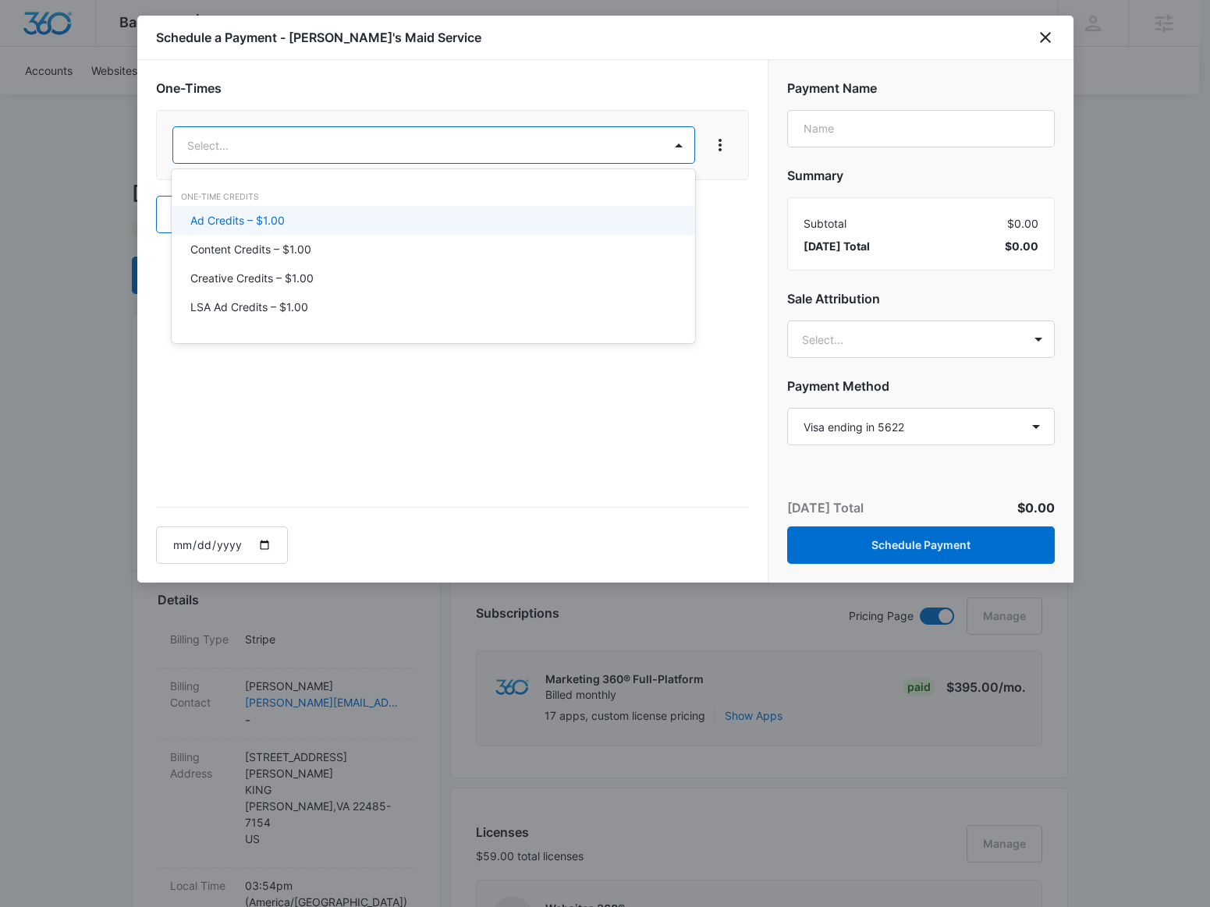
click at [275, 222] on p "Ad Credits – $1.00" at bounding box center [237, 220] width 94 height 16
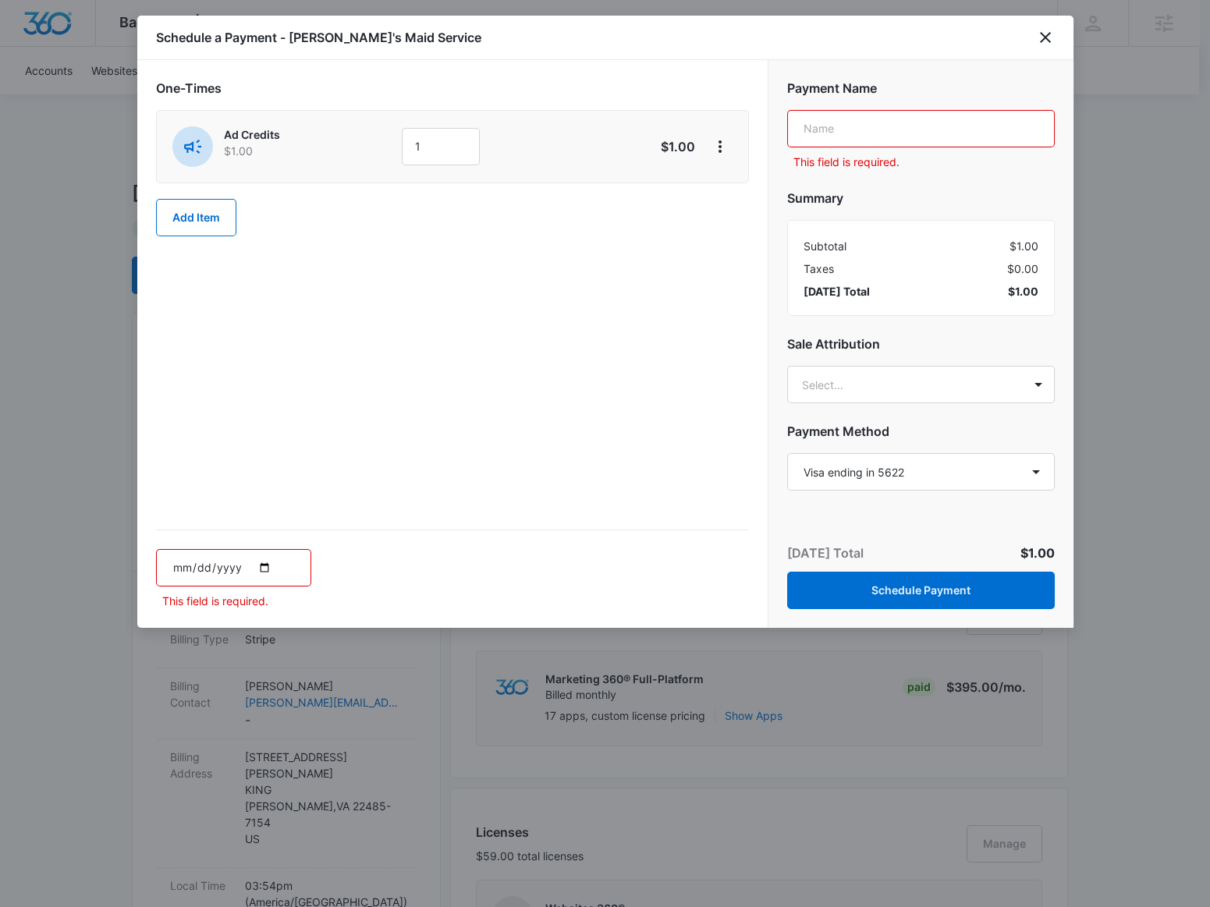
click at [818, 137] on input "text" at bounding box center [921, 128] width 268 height 37
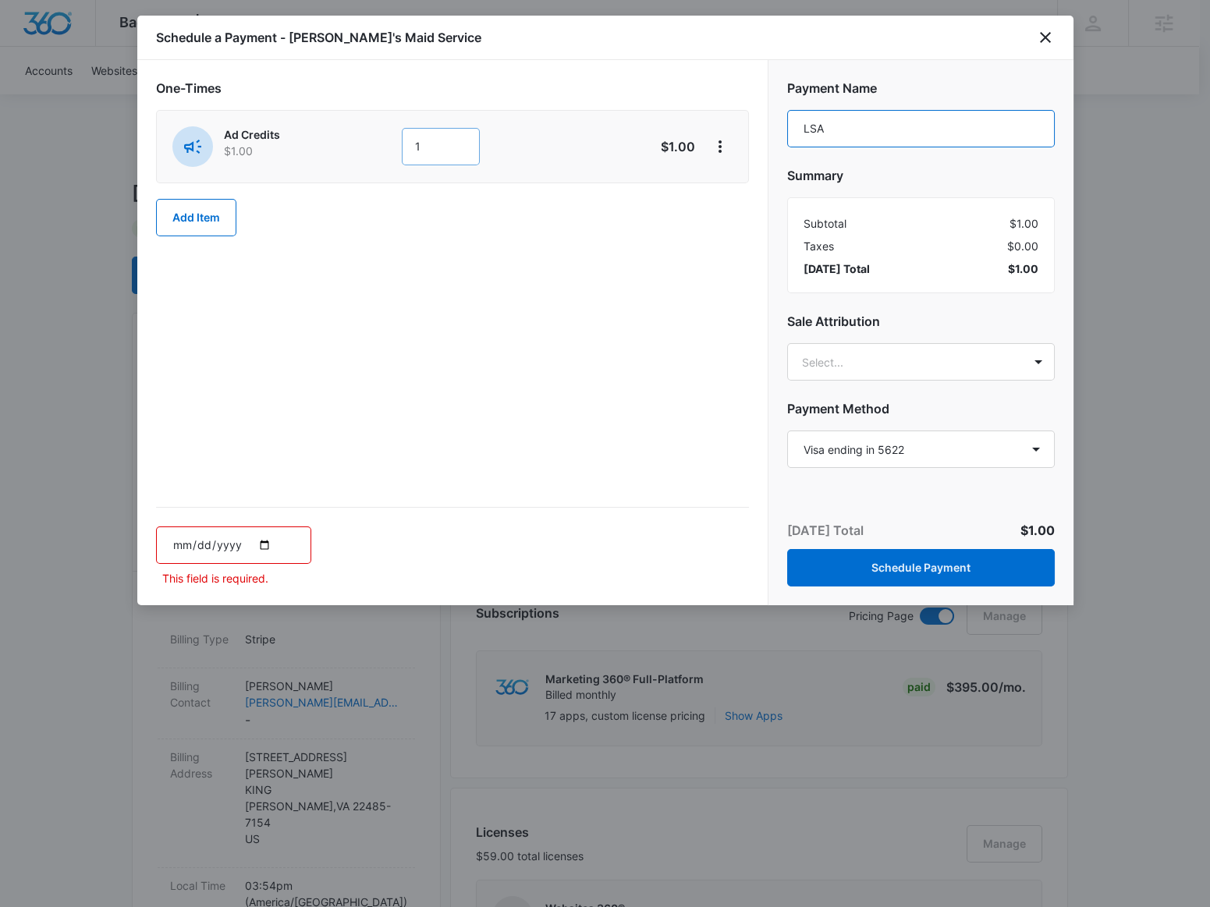
type input "LSA"
click at [434, 156] on input "1" at bounding box center [441, 146] width 78 height 37
type input "160"
click at [257, 532] on input "date" at bounding box center [233, 544] width 155 height 37
drag, startPoint x: 261, startPoint y: 541, endPoint x: 268, endPoint y: 545, distance: 8.0
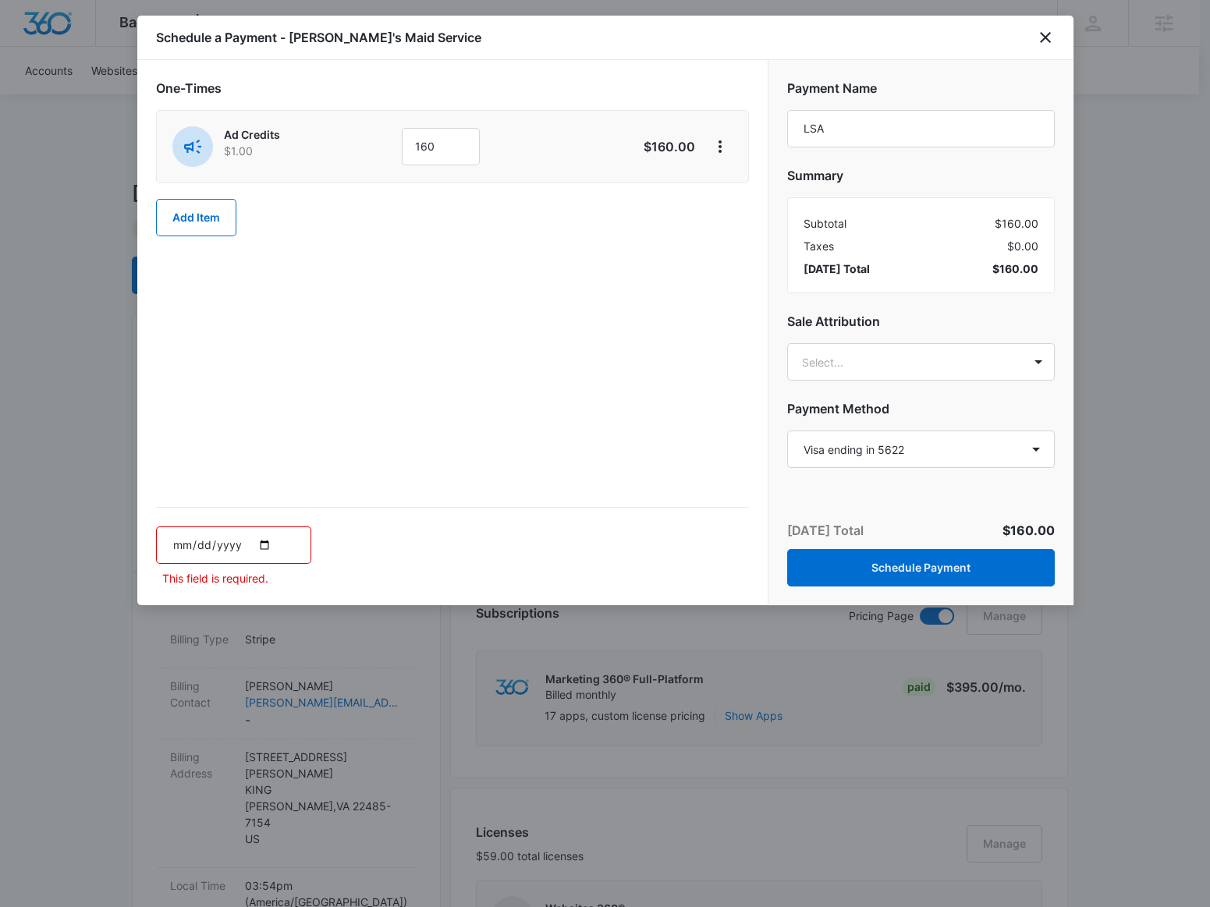
click at [263, 544] on input "date" at bounding box center [233, 544] width 155 height 37
type input "[DATE]"
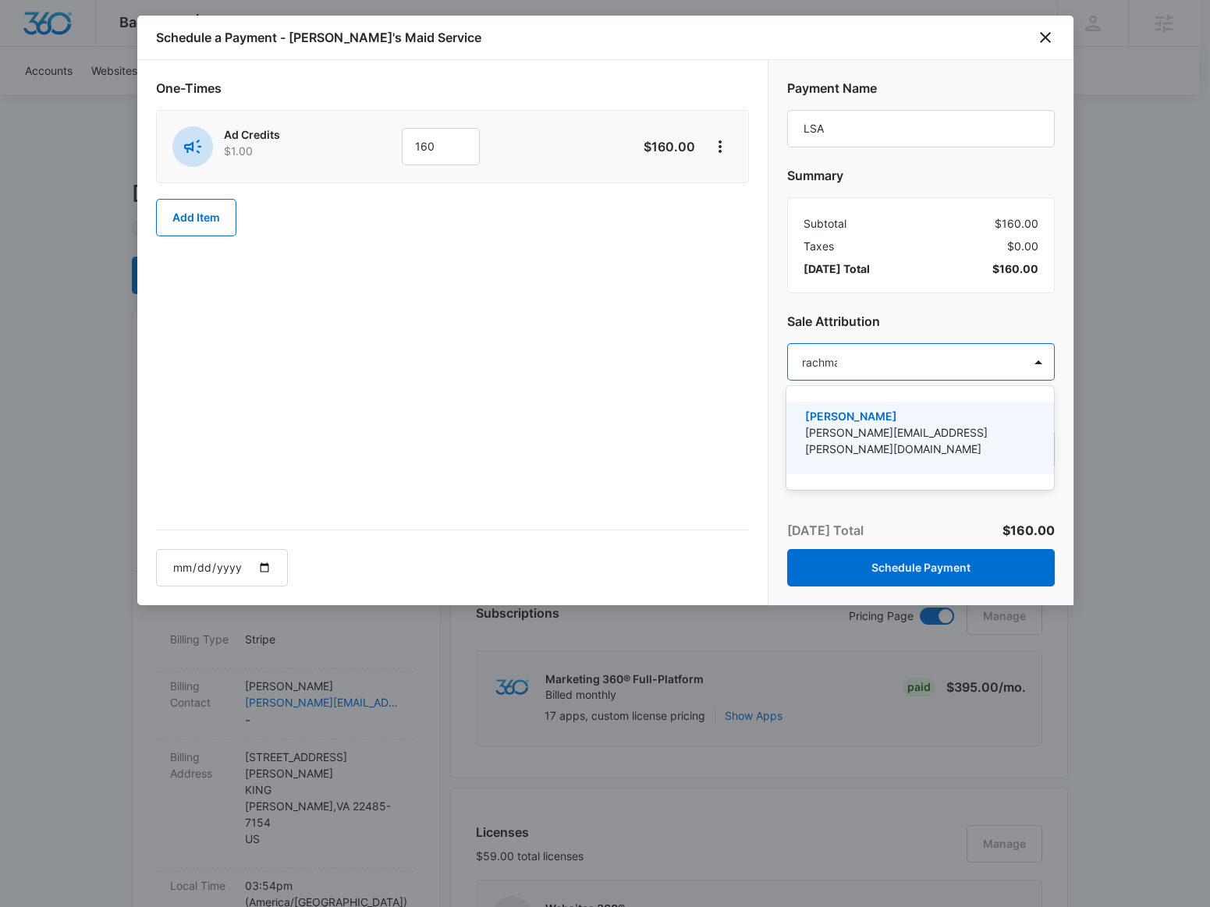
type input "rachman"
click at [856, 420] on p "[PERSON_NAME]" at bounding box center [918, 416] width 227 height 16
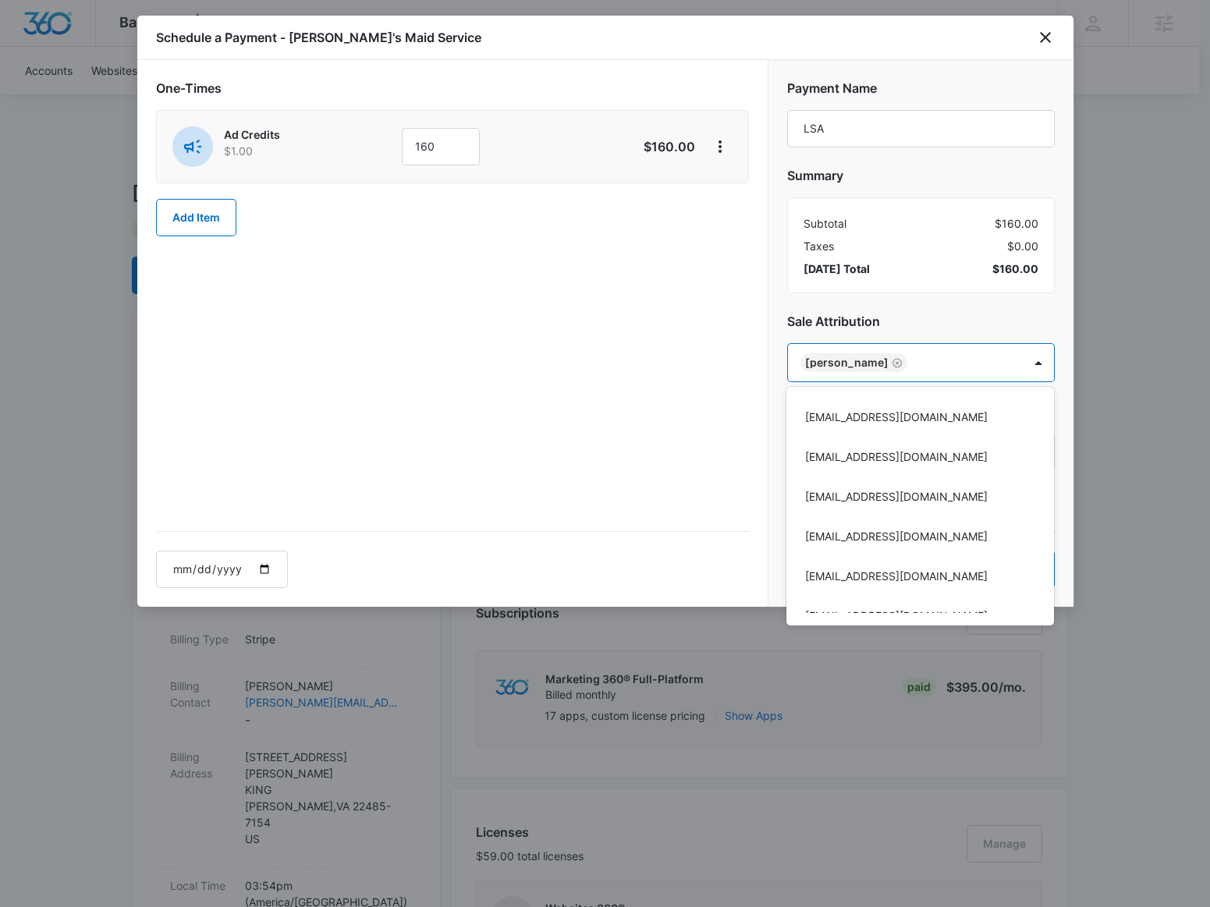
click at [853, 297] on div at bounding box center [605, 453] width 1210 height 907
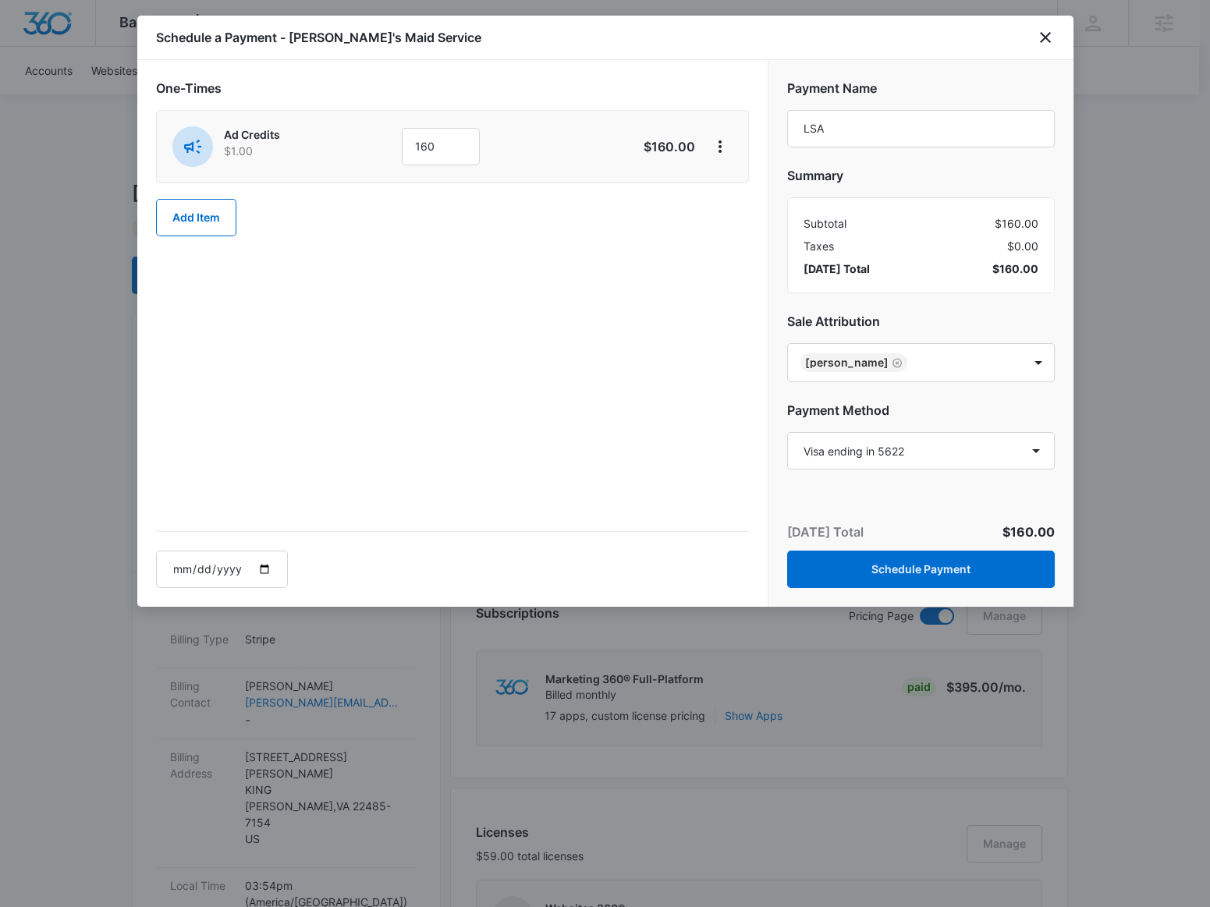
click at [872, 548] on div "[DATE] Total $160.00 Schedule Payment" at bounding box center [920, 555] width 305 height 103
click at [861, 551] on button "Schedule Payment" at bounding box center [921, 569] width 268 height 37
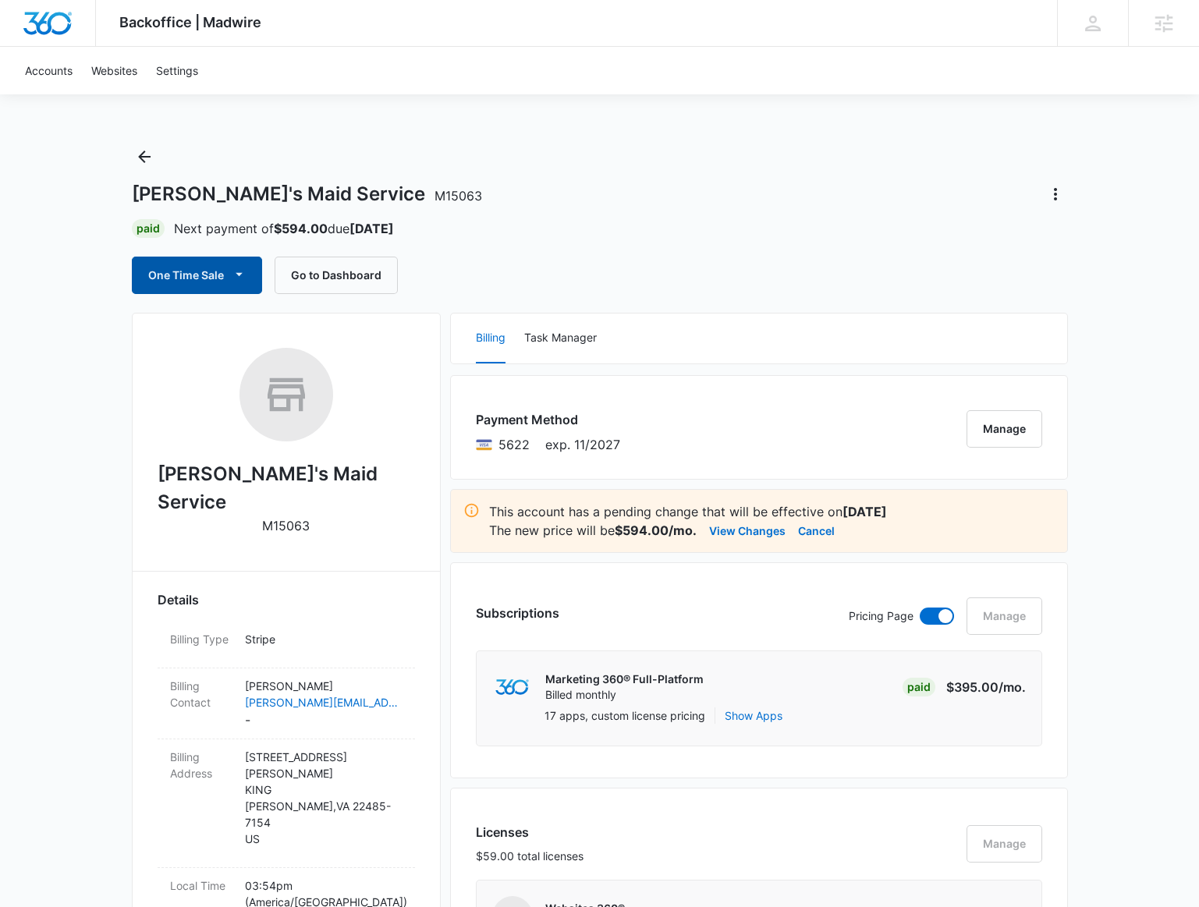
click at [257, 283] on button "One Time Sale" at bounding box center [197, 275] width 130 height 37
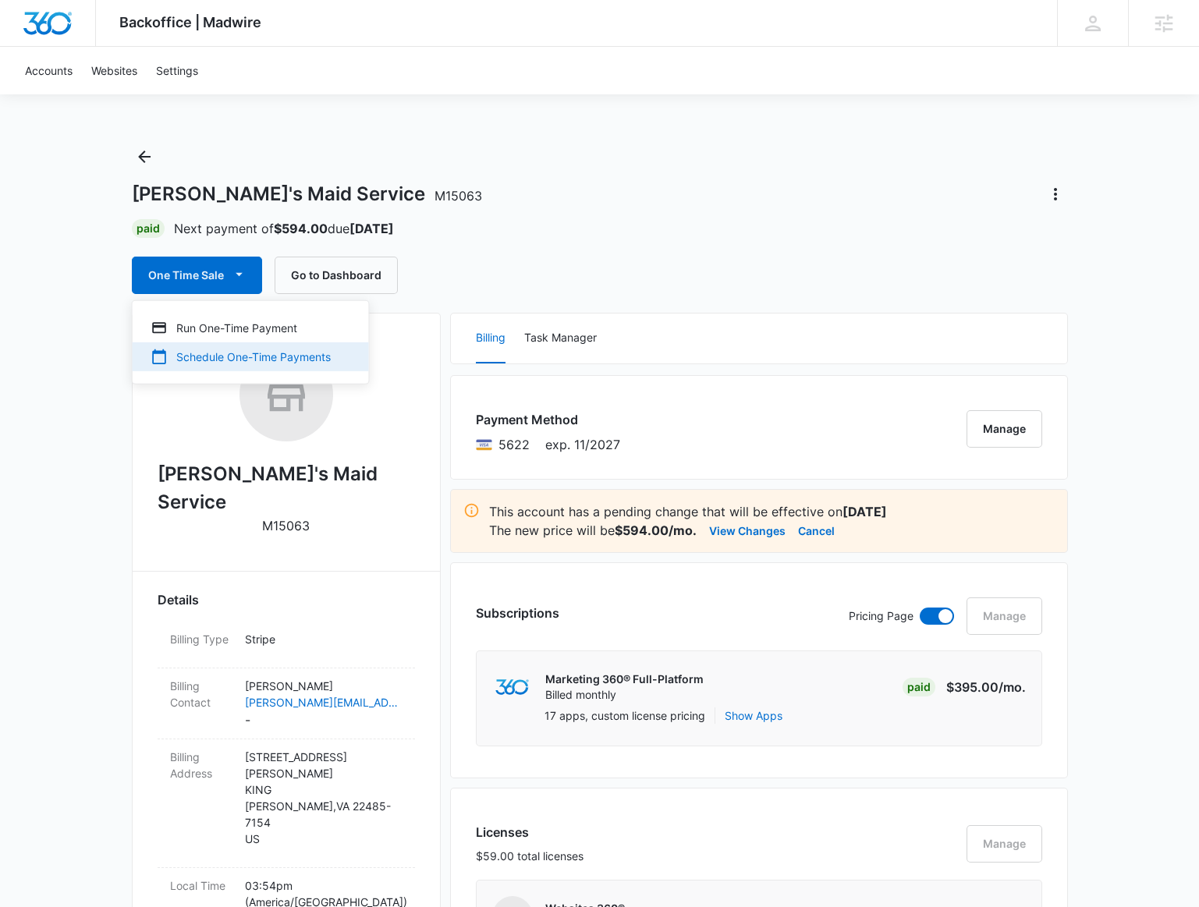
click at [275, 352] on div "Schedule One-Time Payments" at bounding box center [241, 357] width 180 height 16
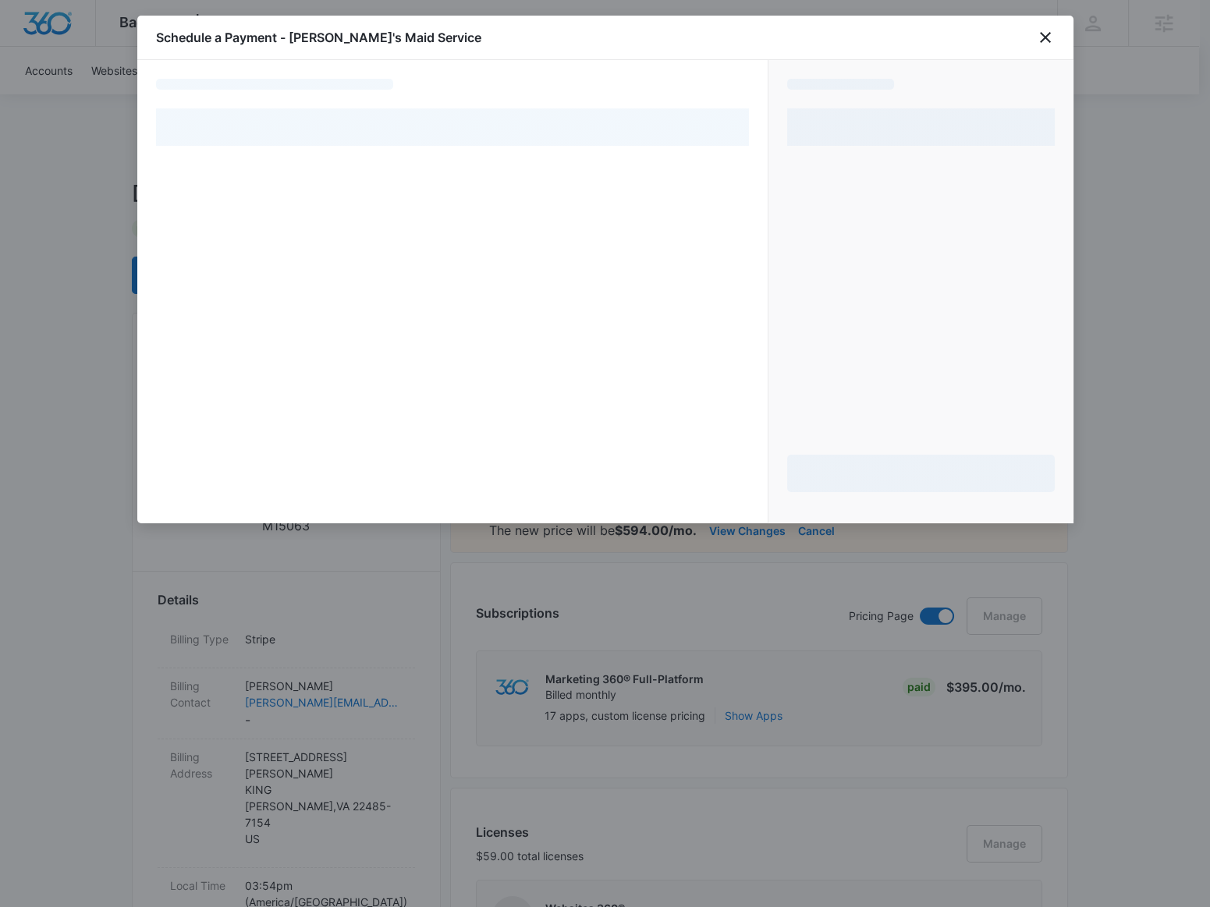
select select "pm_1RG6fTA4n8RTgNjUN3jYBrWP"
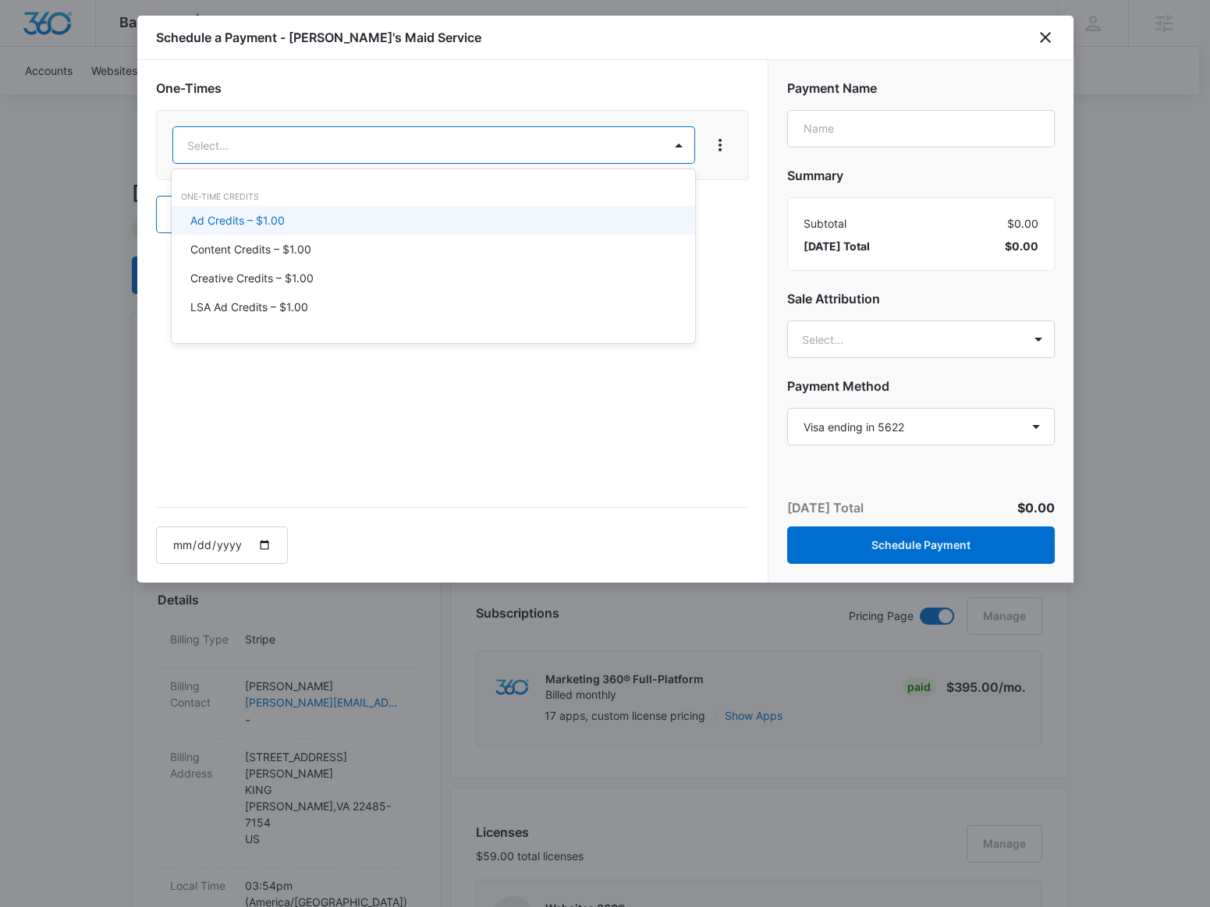
drag, startPoint x: 284, startPoint y: 211, endPoint x: 305, endPoint y: 197, distance: 25.3
click at [283, 212] on p "Ad Credits – $1.00" at bounding box center [237, 220] width 94 height 16
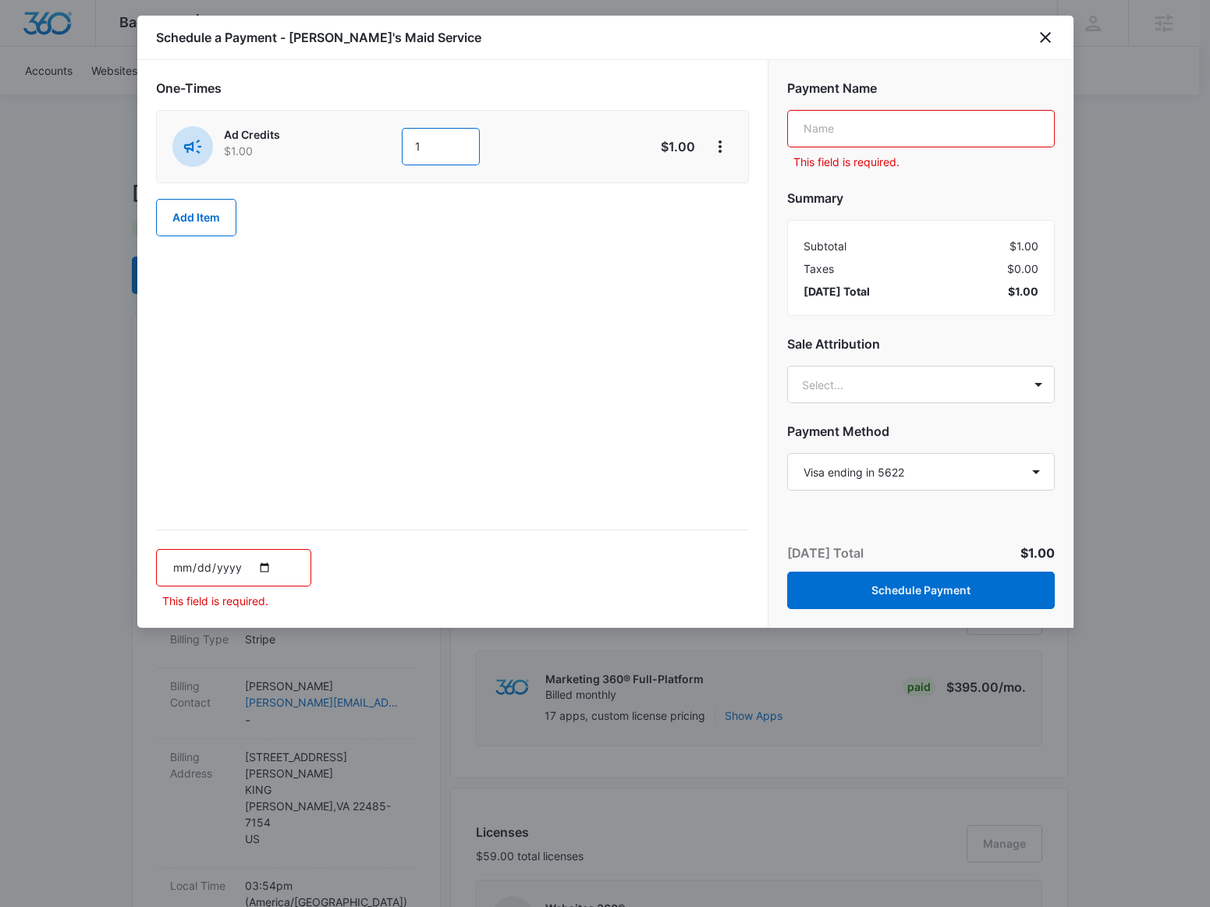
drag, startPoint x: 421, startPoint y: 149, endPoint x: 402, endPoint y: 145, distance: 19.1
click at [402, 145] on input "1" at bounding box center [441, 146] width 78 height 37
type input "2"
type input "160"
click at [811, 122] on input "text" at bounding box center [921, 128] width 268 height 37
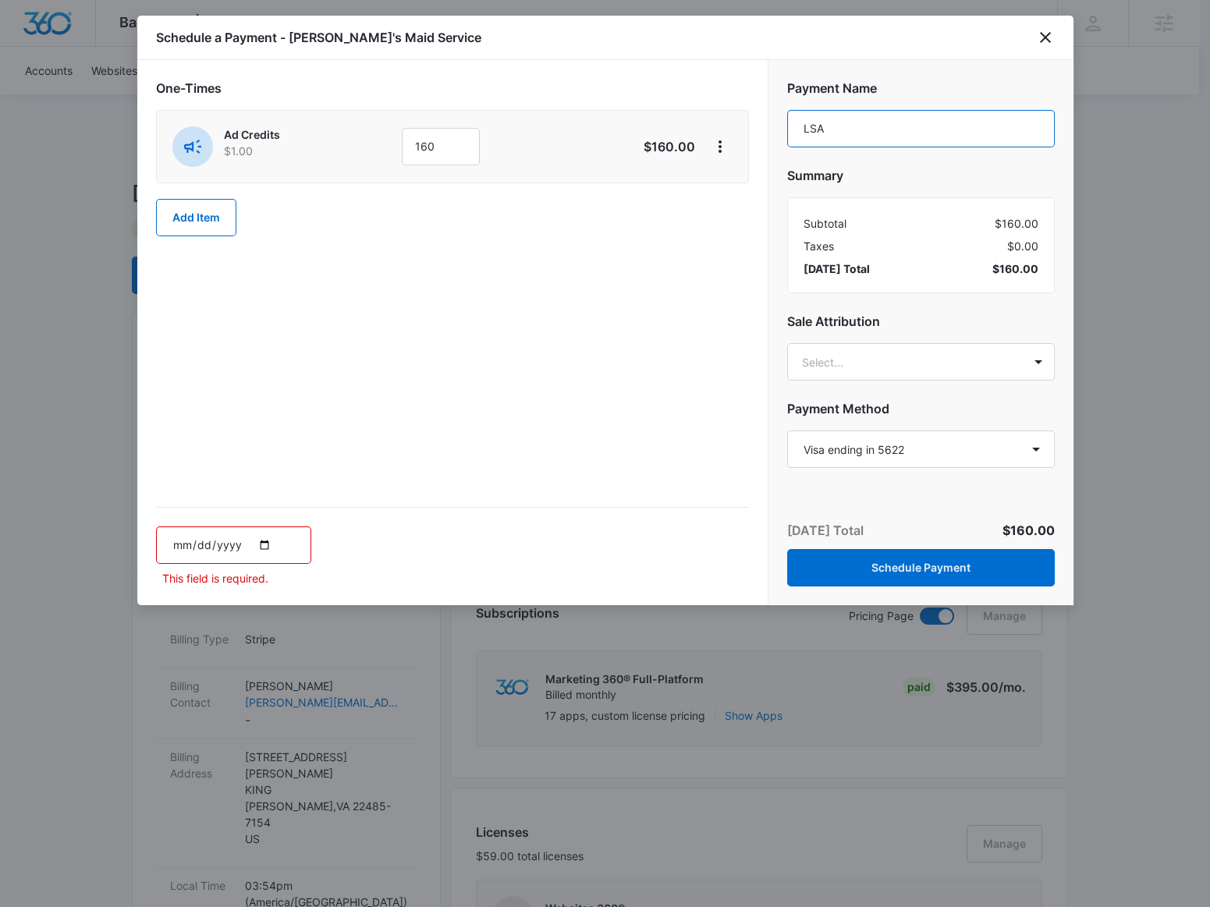
type input "LSA"
click at [268, 547] on input "date" at bounding box center [233, 544] width 155 height 37
type input "[DATE]"
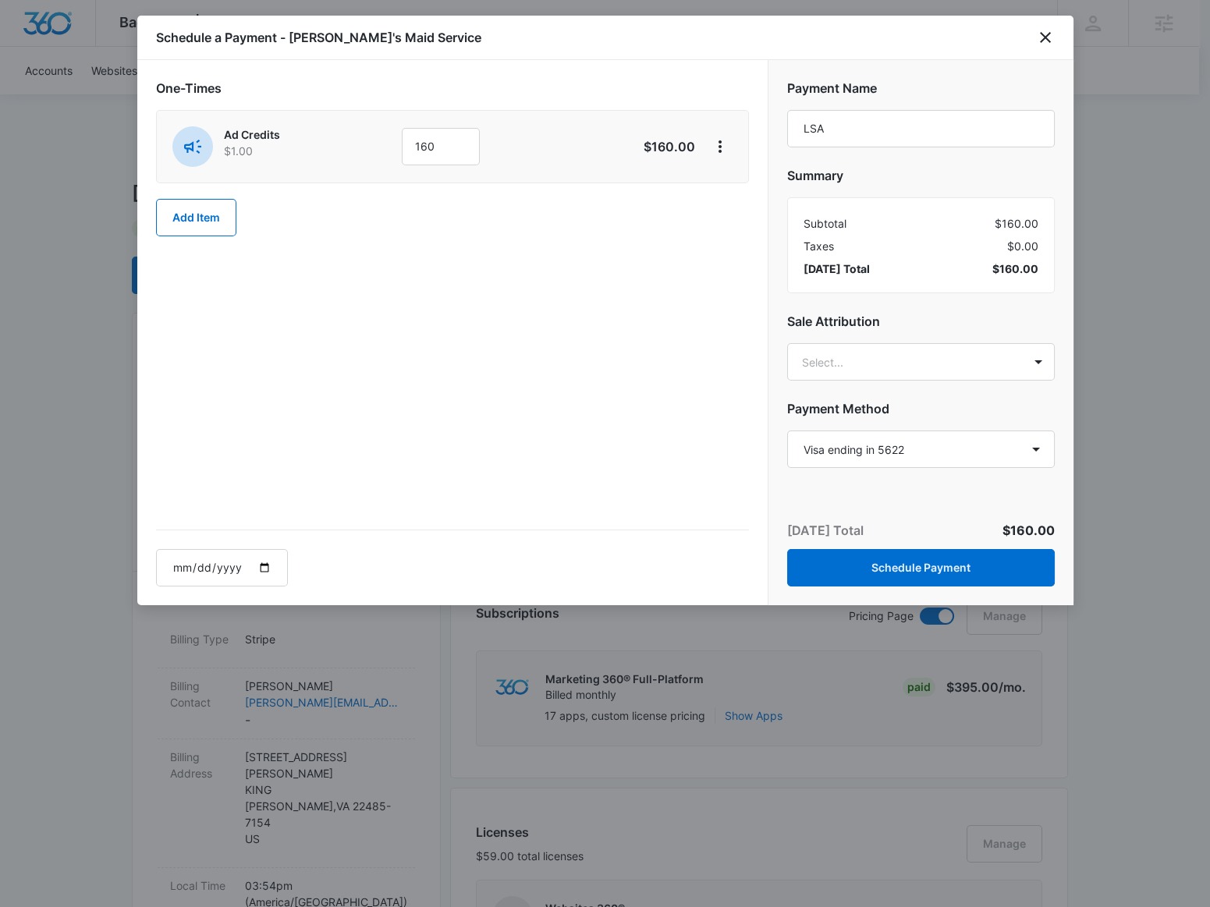
click at [505, 542] on div "[DATE]" at bounding box center [452, 558] width 593 height 57
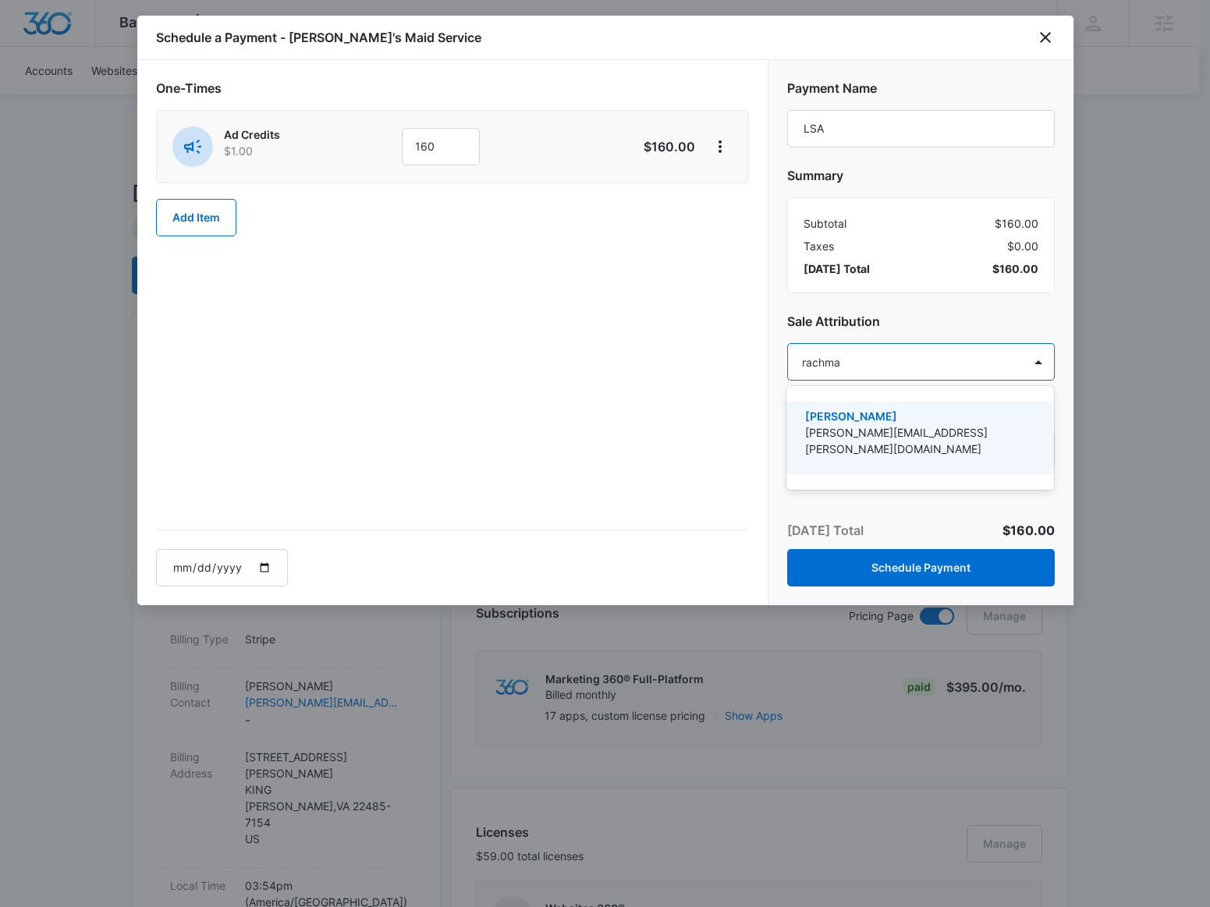
type input "rachman"
click at [909, 424] on p "[PERSON_NAME][EMAIL_ADDRESS][PERSON_NAME][DOMAIN_NAME]" at bounding box center [918, 440] width 227 height 33
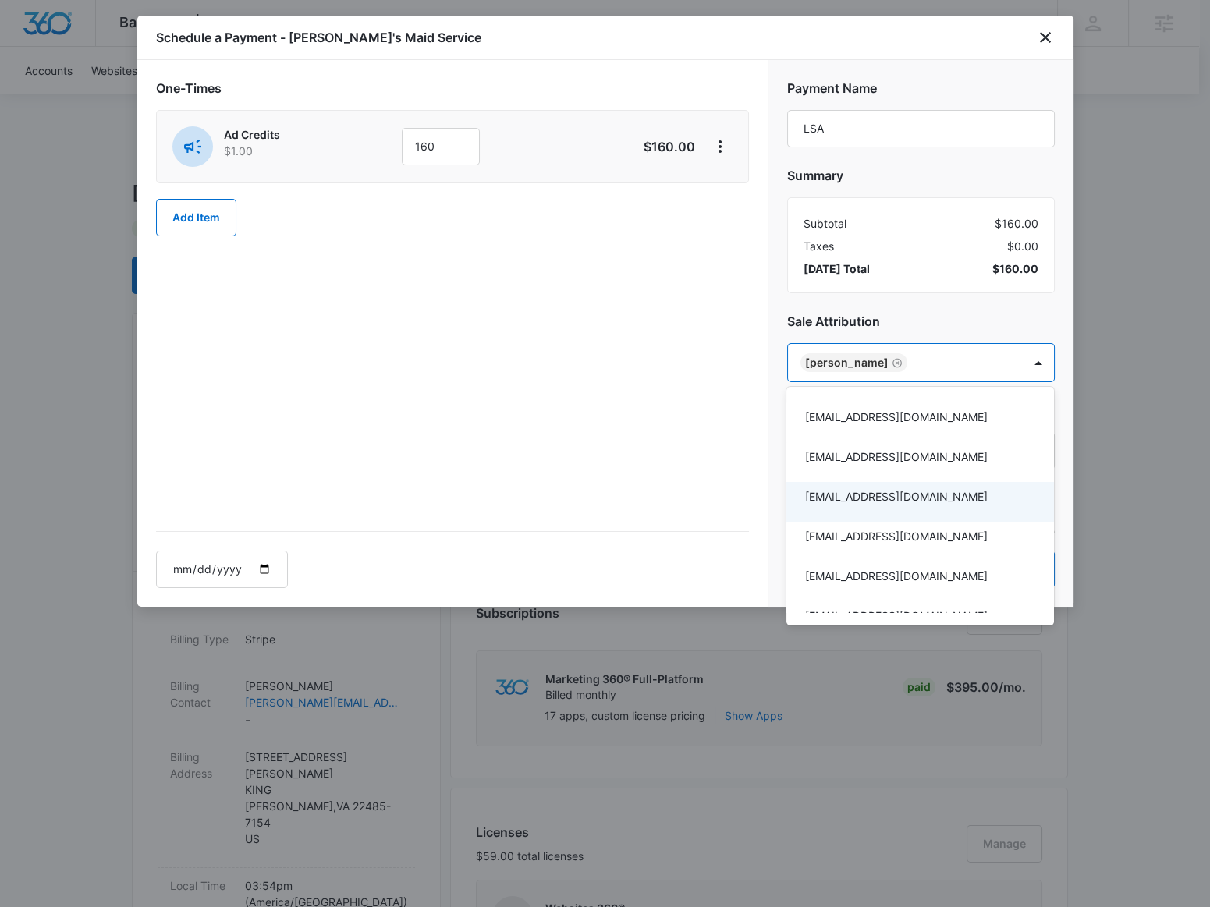
drag, startPoint x: 907, startPoint y: 319, endPoint x: 907, endPoint y: 382, distance: 63.2
click at [908, 319] on div at bounding box center [605, 453] width 1210 height 907
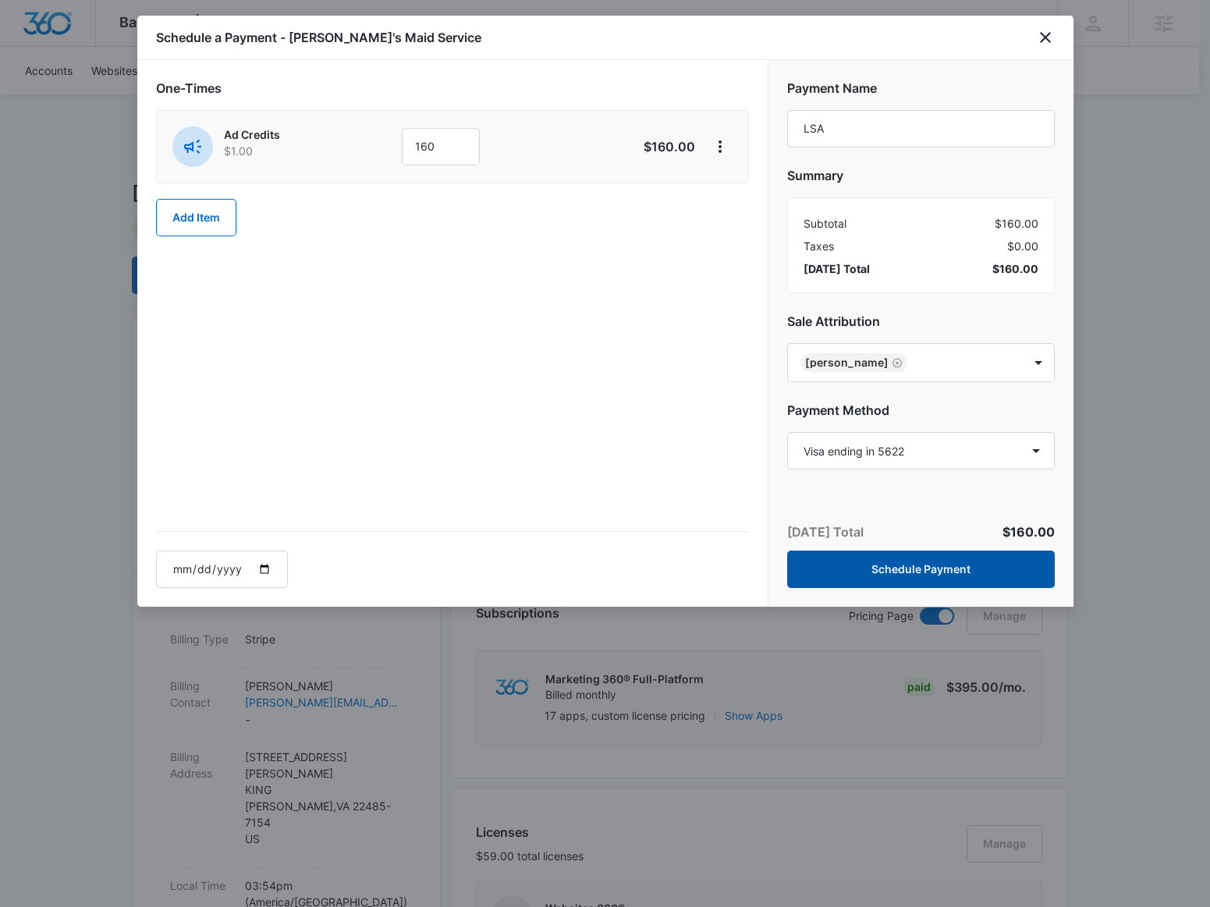
click at [878, 551] on button "Schedule Payment" at bounding box center [921, 569] width 268 height 37
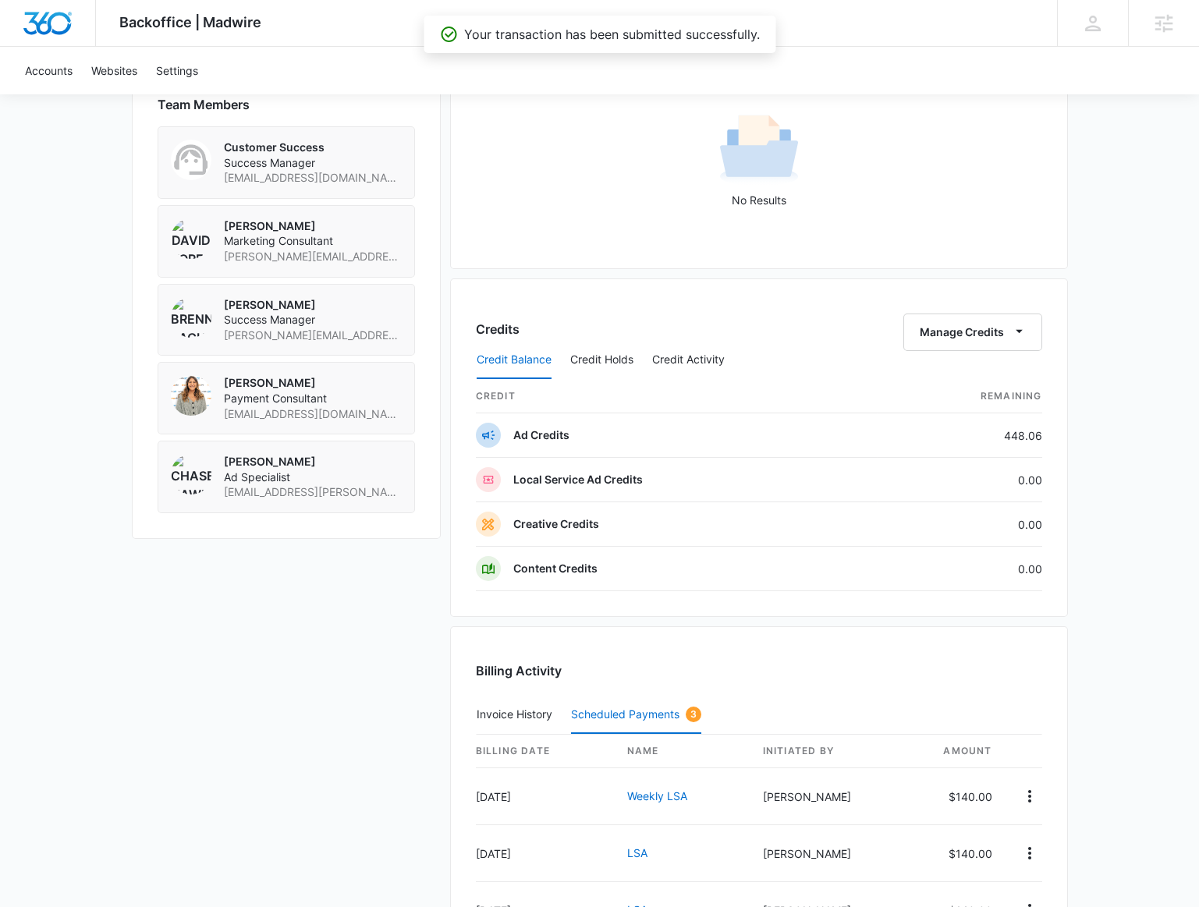
scroll to position [1276, 0]
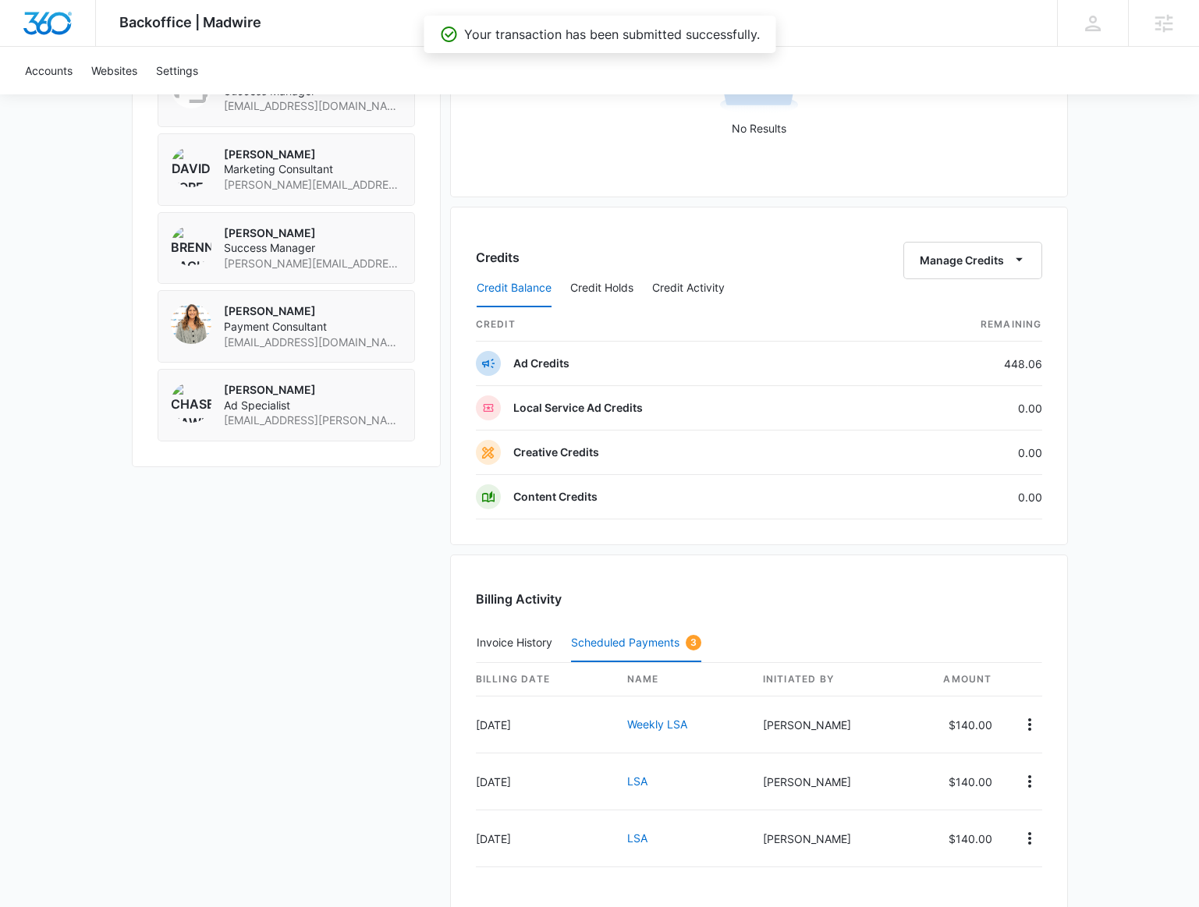
click at [629, 635] on div "Scheduled Payments 3" at bounding box center [636, 643] width 130 height 16
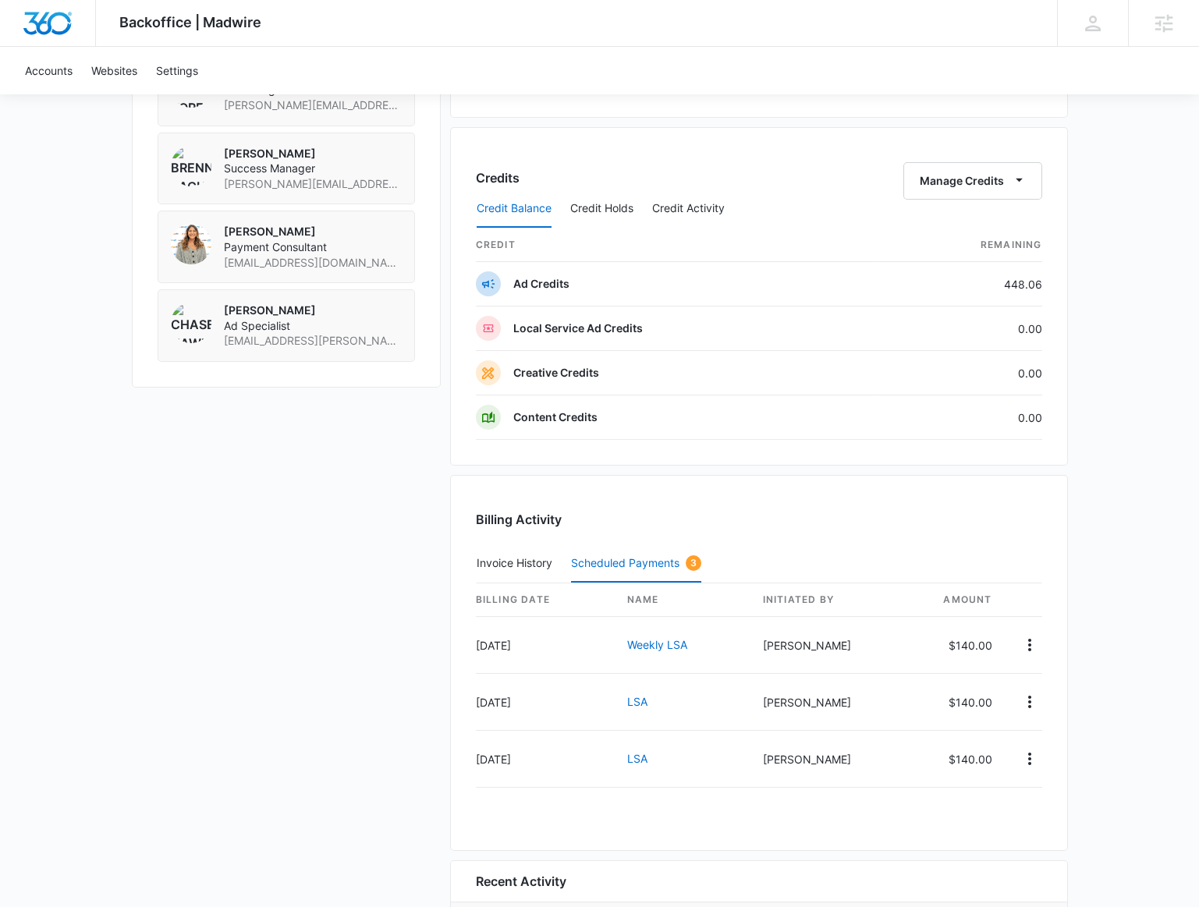
scroll to position [1559, 0]
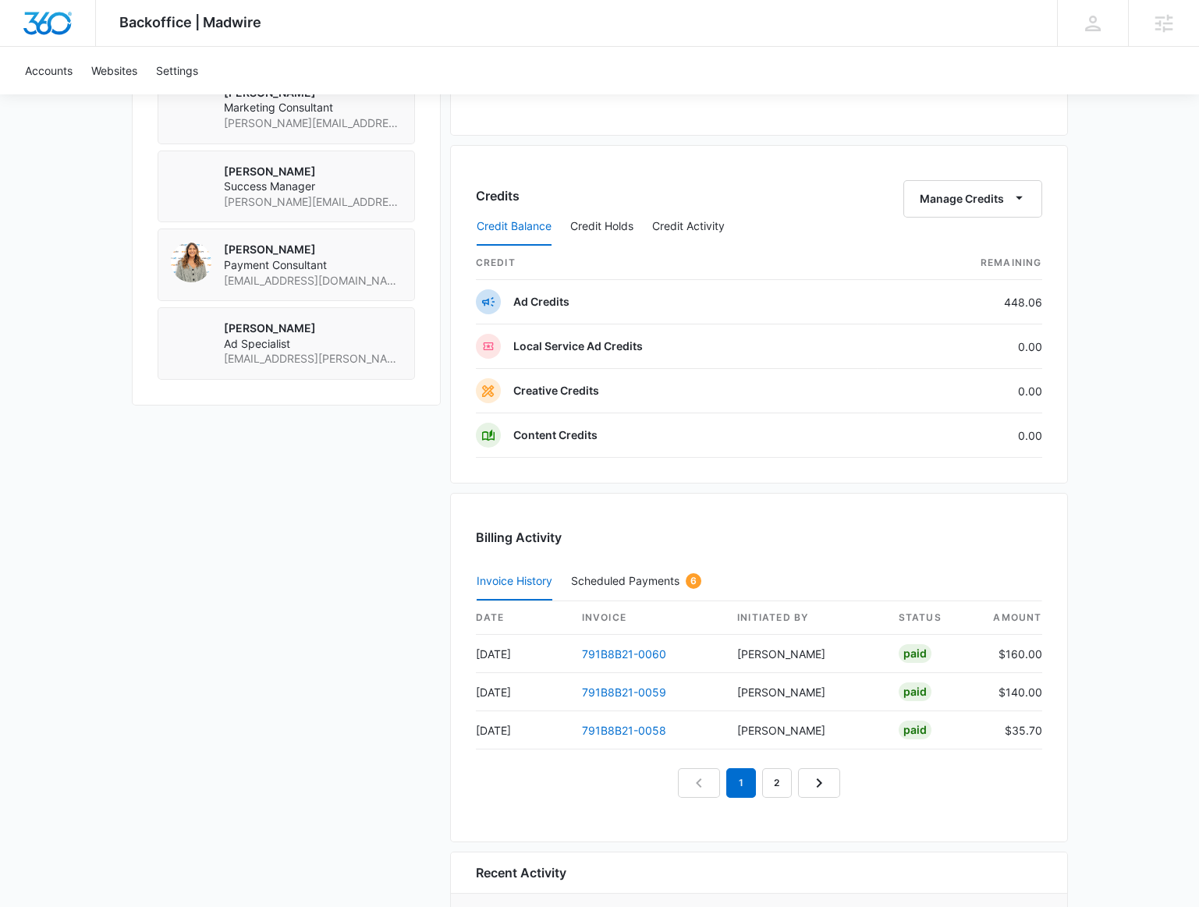
scroll to position [1347, 0]
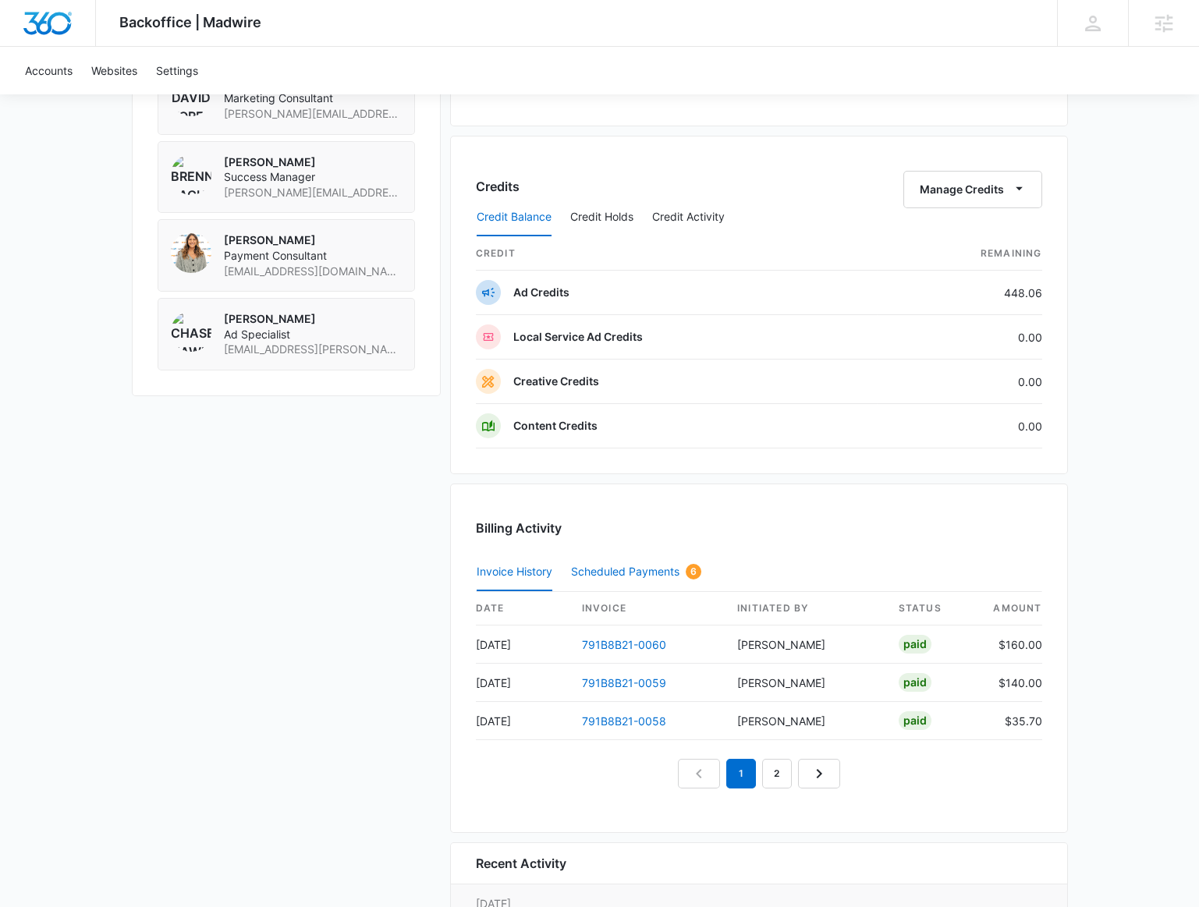
click at [609, 574] on button "Scheduled Payments 6" at bounding box center [636, 572] width 130 height 37
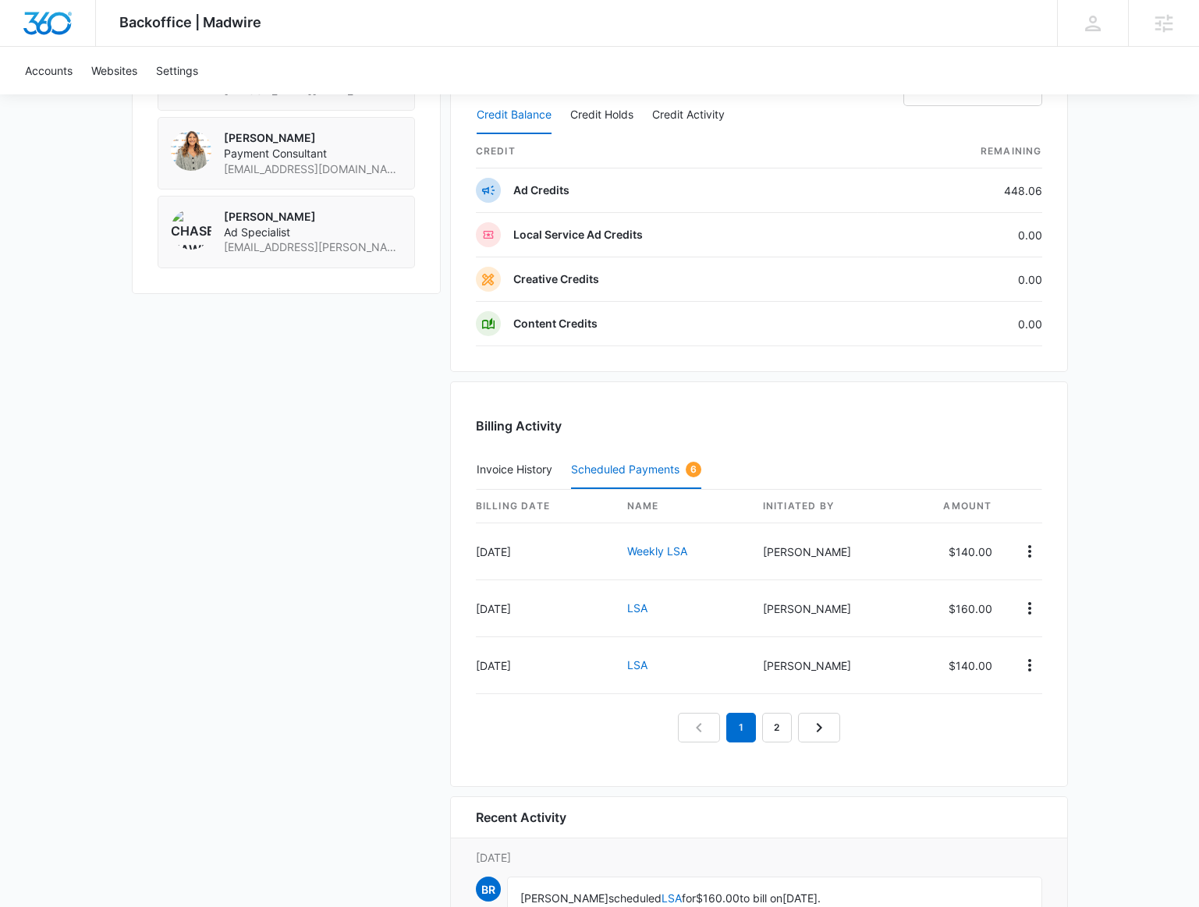
scroll to position [1630, 0]
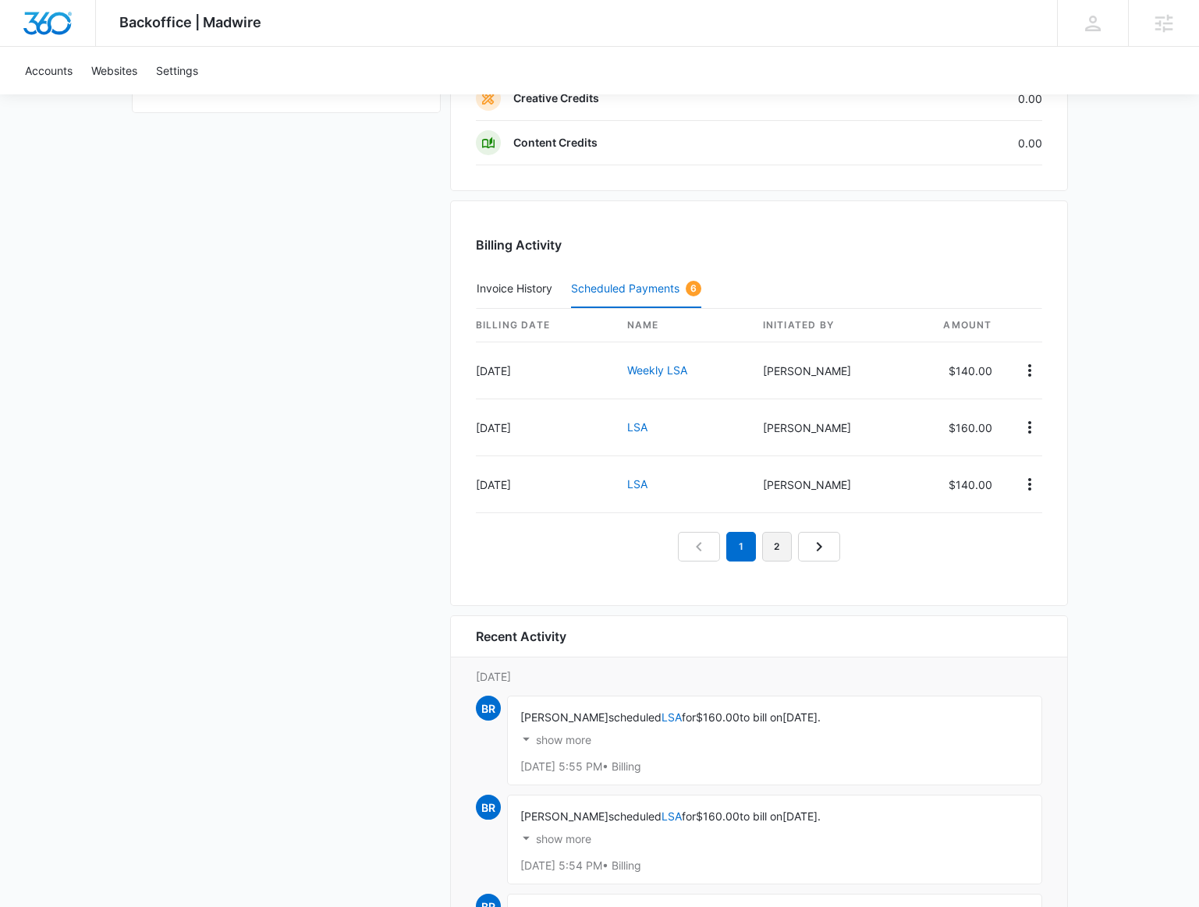
click at [764, 535] on link "2" at bounding box center [777, 547] width 30 height 30
click at [745, 536] on link "1" at bounding box center [741, 547] width 30 height 30
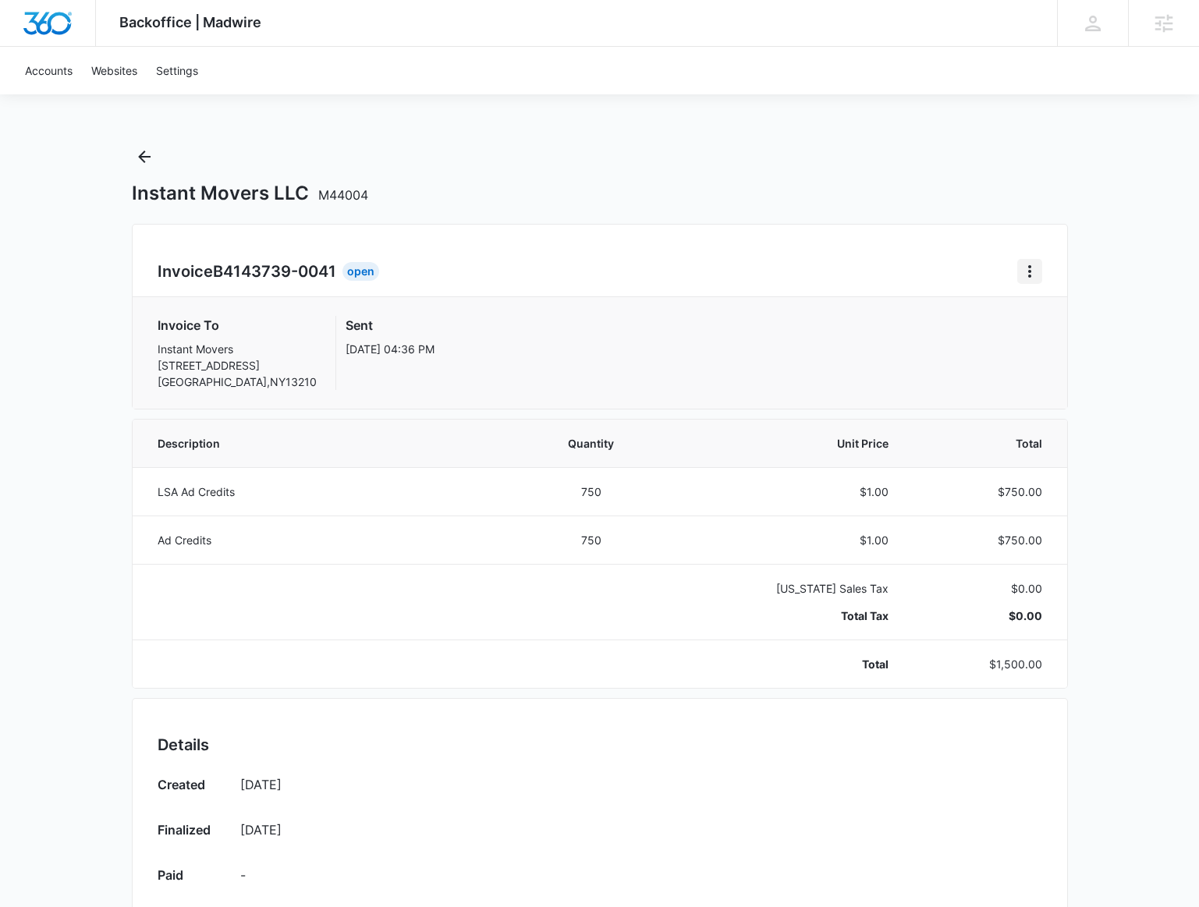
click at [1037, 280] on icon "Home" at bounding box center [1029, 271] width 19 height 19
click at [1018, 328] on button "Retry Payment" at bounding box center [1091, 338] width 147 height 23
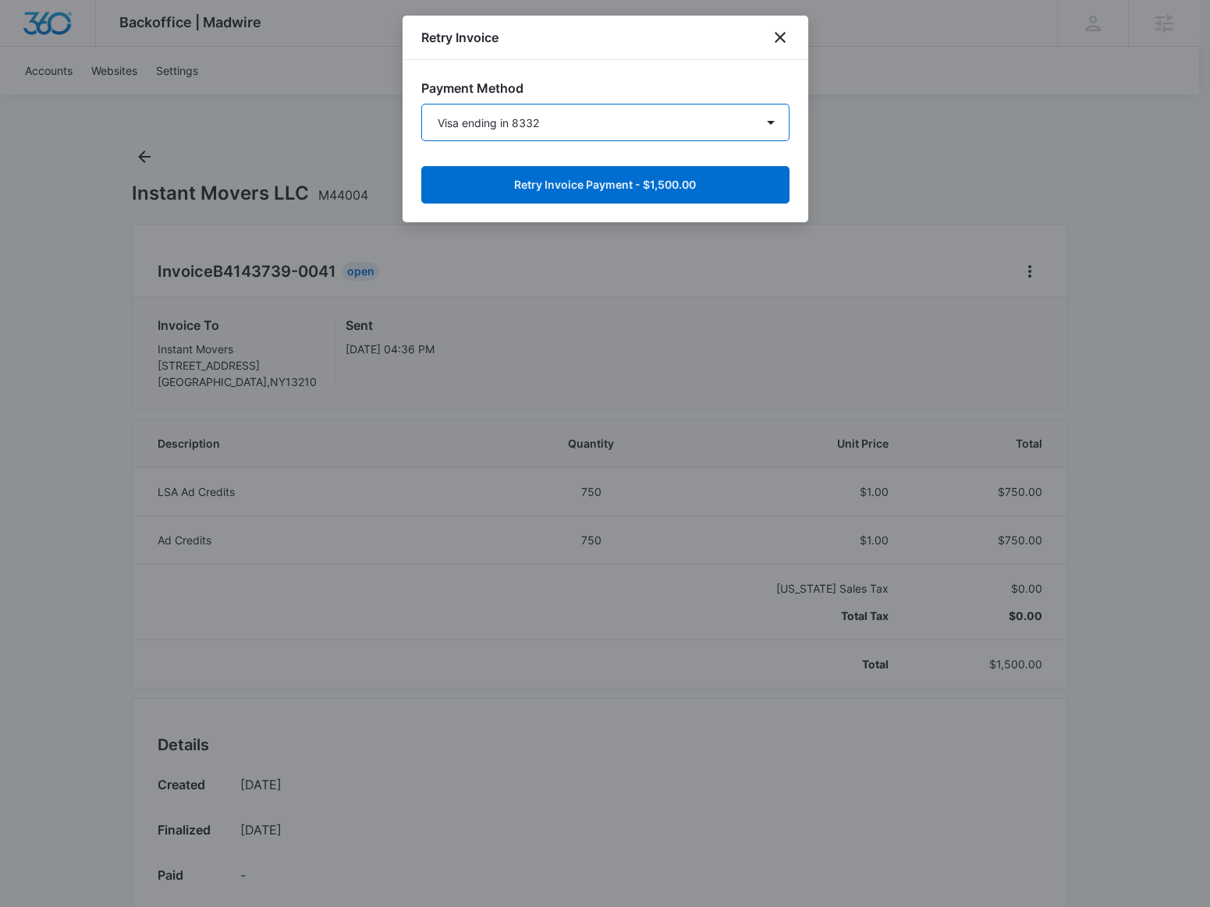
click at [645, 119] on select "Visa ending in 8332 Mastercard ending in 4109 Visa ending in 9832 Visa ending i…" at bounding box center [605, 122] width 368 height 37
drag, startPoint x: 672, startPoint y: 73, endPoint x: 667, endPoint y: 161, distance: 88.3
click at [673, 73] on div "Payment Method Visa ending in 8332 Mastercard ending in 4109 Visa ending in 983…" at bounding box center [605, 141] width 406 height 162
click at [772, 113] on select "Visa ending in 8332 Mastercard ending in 4109 Visa ending in 9832 Visa ending i…" at bounding box center [605, 122] width 368 height 37
click at [750, 80] on h3 "Payment Method" at bounding box center [605, 88] width 368 height 19
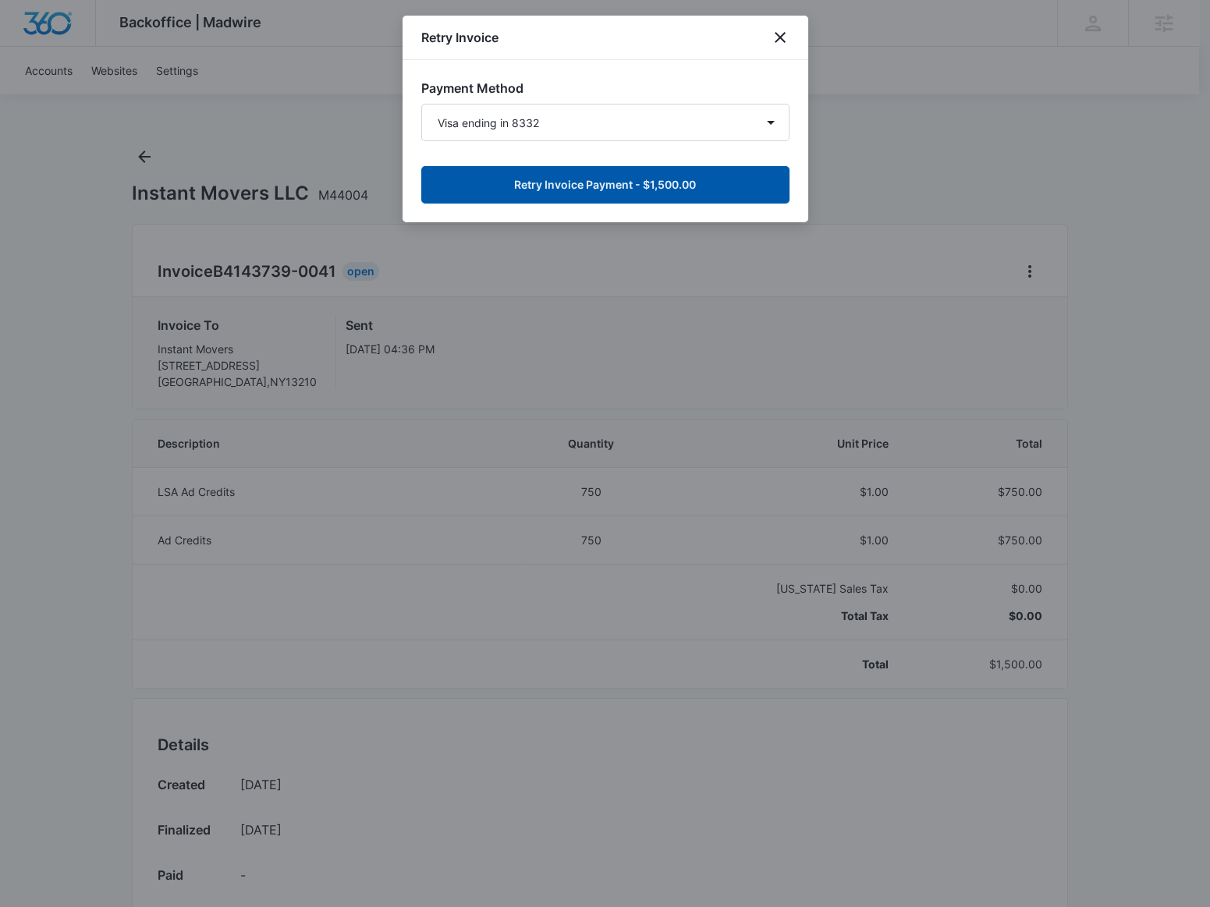
click at [728, 192] on button "Retry Invoice Payment - $1,500.00" at bounding box center [605, 184] width 368 height 37
